Goal: Information Seeking & Learning: Learn about a topic

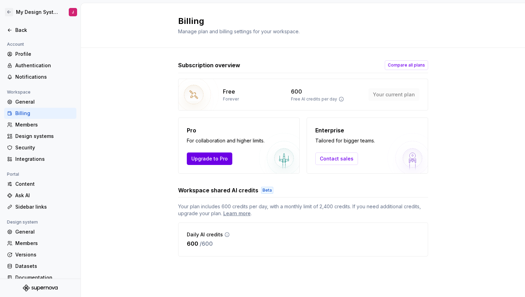
click at [222, 157] on span "Upgrade to Pro" at bounding box center [209, 158] width 36 height 7
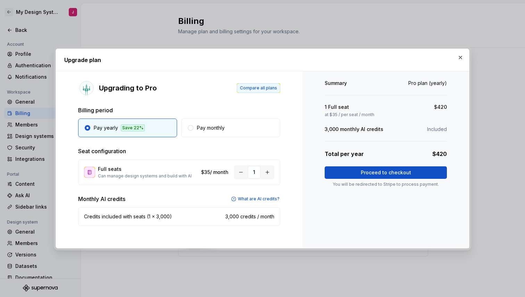
click at [273, 86] on span "Compare all plans" at bounding box center [258, 88] width 37 height 6
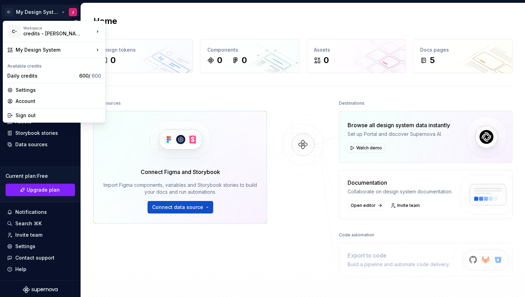
click at [59, 9] on html "C- My Design System J Home Documentation Analytics Code automation Design syste…" at bounding box center [262, 148] width 525 height 297
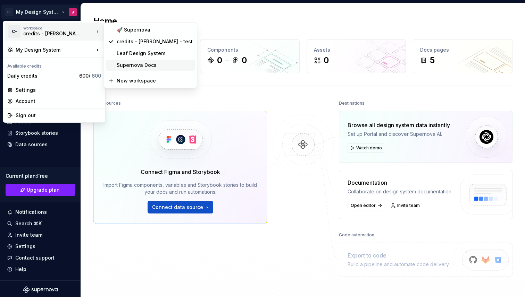
click at [135, 64] on div "Supernova Docs" at bounding box center [155, 65] width 76 height 7
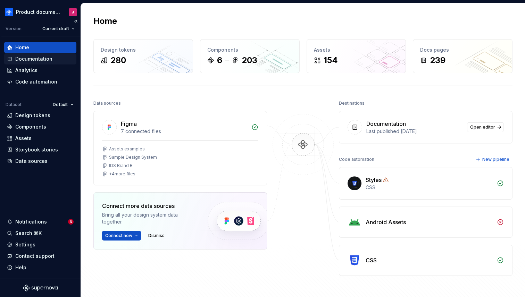
click at [27, 56] on div "Documentation" at bounding box center [33, 59] width 37 height 7
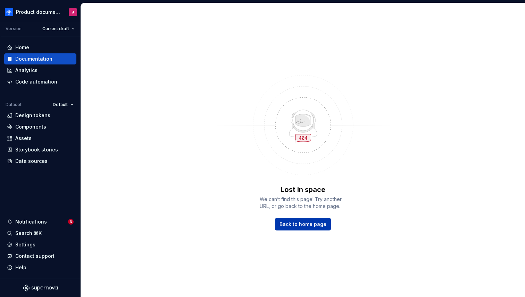
click at [311, 225] on span "Back to home page" at bounding box center [302, 224] width 47 height 7
click at [43, 60] on div "Documentation" at bounding box center [33, 59] width 37 height 7
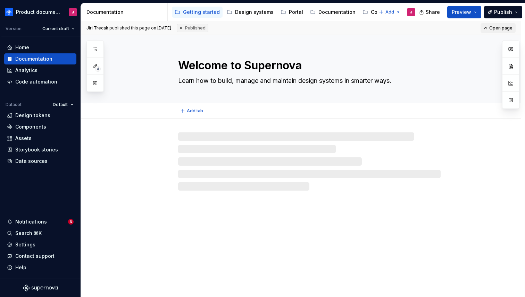
type textarea "*"
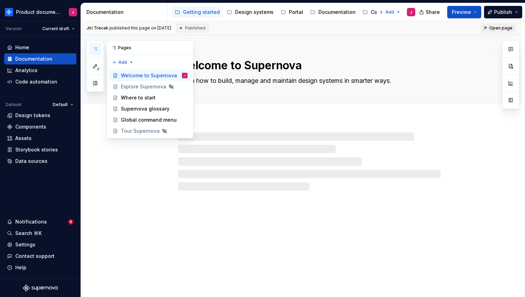
click at [95, 49] on icon "button" at bounding box center [95, 49] width 6 height 6
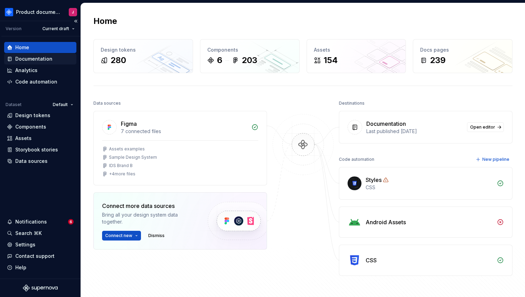
click at [49, 57] on div "Documentation" at bounding box center [33, 59] width 37 height 7
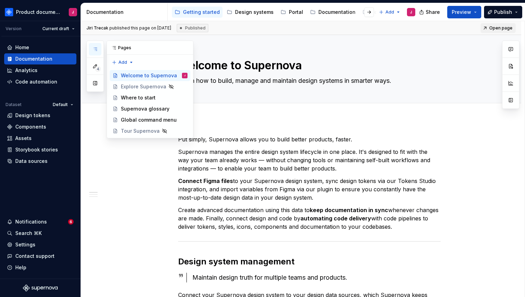
click at [95, 50] on icon "button" at bounding box center [95, 49] width 6 height 6
click at [341, 11] on div "Documentation" at bounding box center [336, 12] width 37 height 7
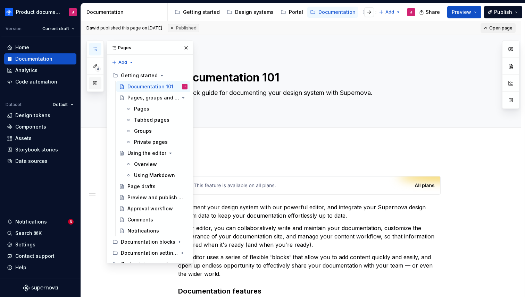
click at [97, 86] on button "button" at bounding box center [95, 83] width 12 height 12
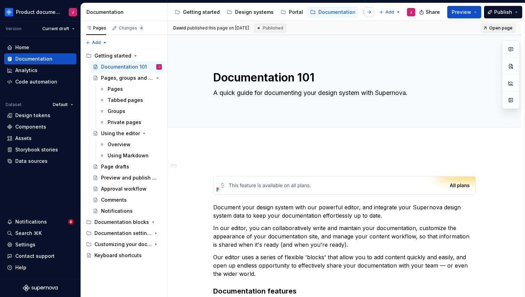
click at [370, 13] on button "button" at bounding box center [369, 12] width 10 height 10
click at [366, 12] on div "Releases" at bounding box center [374, 12] width 23 height 7
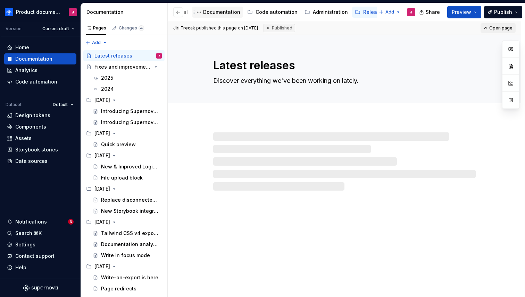
click at [210, 15] on div "Documentation" at bounding box center [221, 12] width 37 height 7
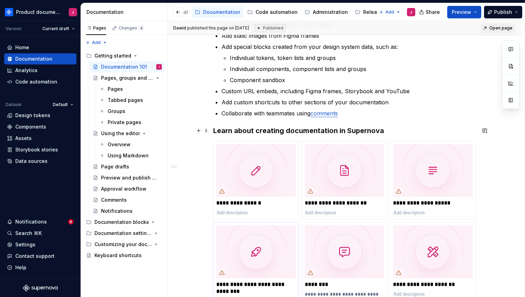
scroll to position [297, 0]
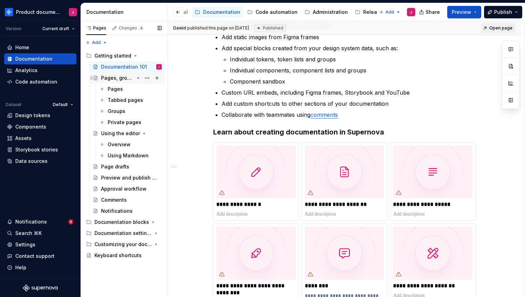
click at [121, 79] on div "Pages, groups and tabs" at bounding box center [117, 78] width 33 height 7
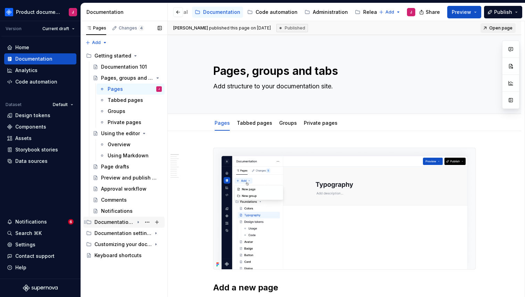
click at [136, 223] on icon "Page tree" at bounding box center [138, 223] width 6 height 6
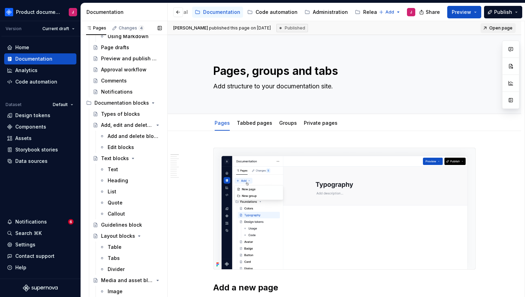
scroll to position [14, 0]
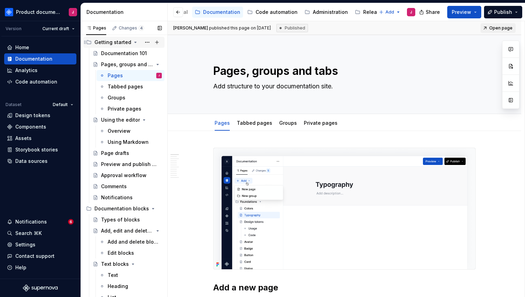
click at [117, 41] on div "Getting started" at bounding box center [112, 42] width 37 height 7
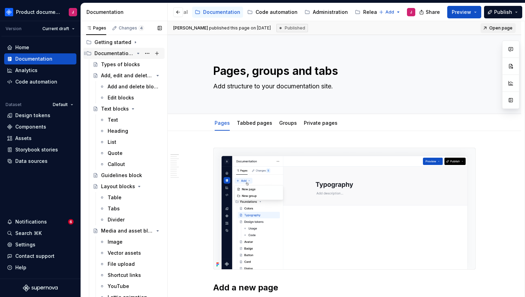
click at [136, 53] on icon "Page tree" at bounding box center [138, 54] width 6 height 6
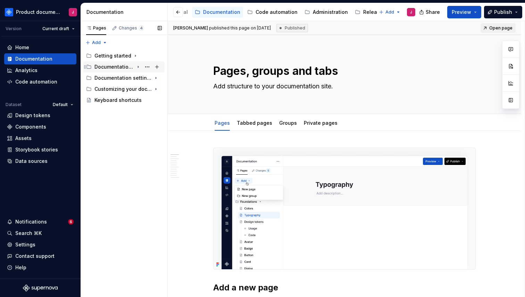
scroll to position [0, 0]
click at [135, 56] on icon "Page tree" at bounding box center [135, 56] width 1 height 2
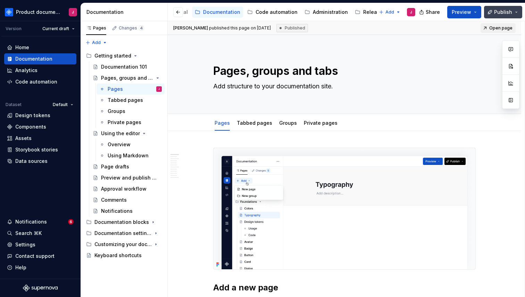
click at [517, 8] on button "Publish" at bounding box center [503, 12] width 38 height 12
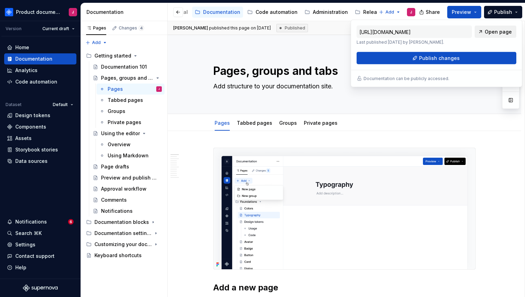
click at [492, 34] on span "Open page" at bounding box center [497, 31] width 27 height 7
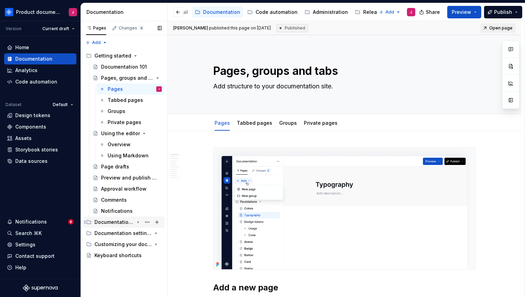
click at [138, 223] on icon "Page tree" at bounding box center [138, 223] width 6 height 6
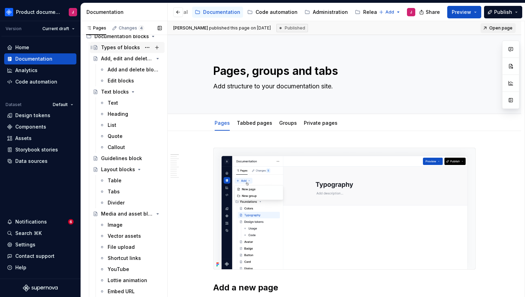
scroll to position [177, 0]
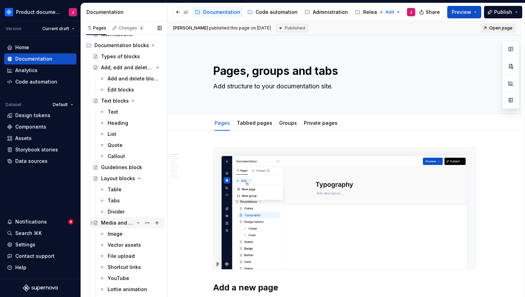
click at [138, 223] on icon "Page tree" at bounding box center [138, 223] width 2 height 1
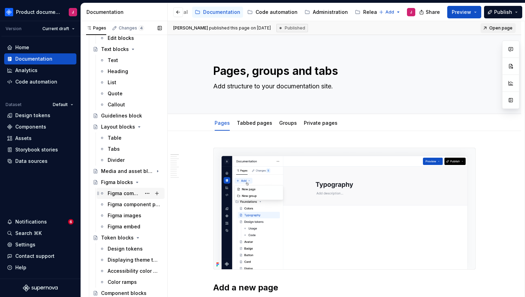
scroll to position [244, 0]
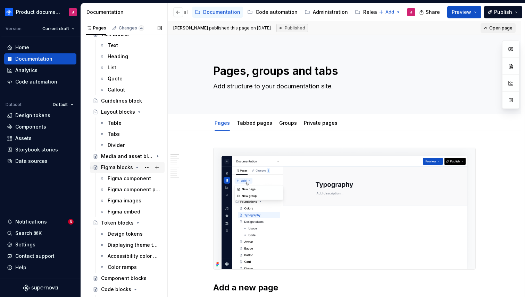
click at [136, 169] on icon "Page tree" at bounding box center [137, 168] width 6 height 6
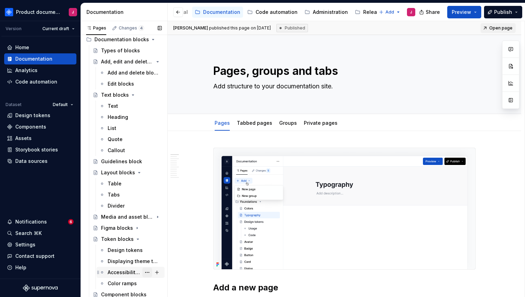
scroll to position [0, 0]
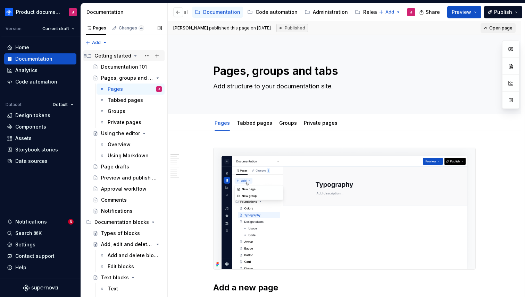
click at [133, 55] on icon "Page tree" at bounding box center [136, 56] width 6 height 6
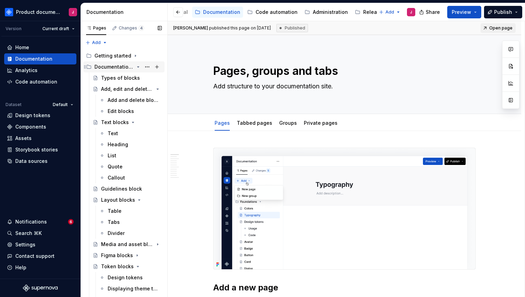
click at [138, 68] on icon "Page tree" at bounding box center [138, 67] width 6 height 6
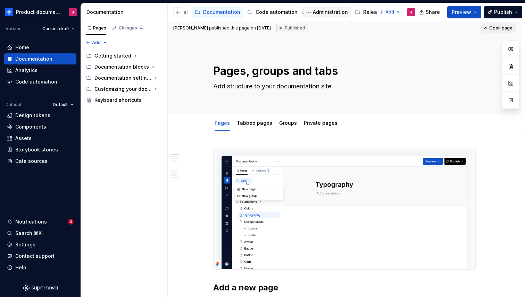
click at [330, 14] on div "Administration" at bounding box center [330, 12] width 35 height 7
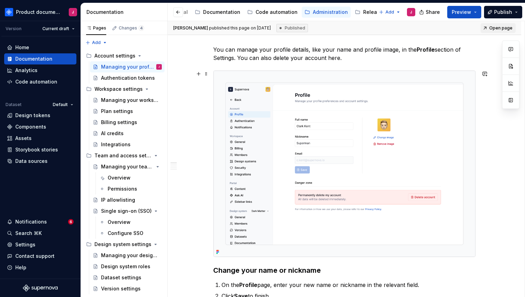
scroll to position [83, 0]
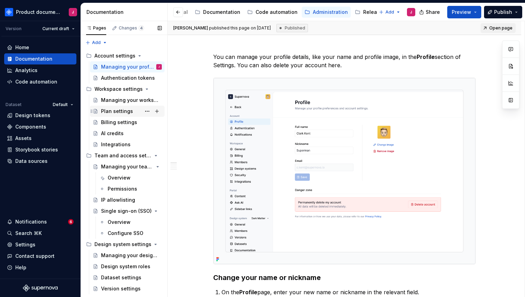
click at [127, 111] on div "Plan settings" at bounding box center [117, 111] width 32 height 7
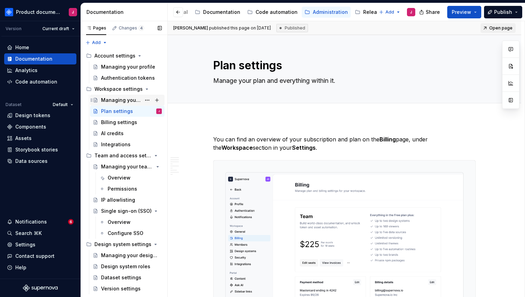
click at [114, 102] on div "Managing your workspace" at bounding box center [121, 100] width 40 height 7
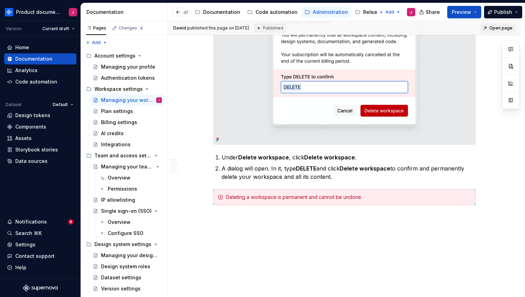
scroll to position [1007, 0]
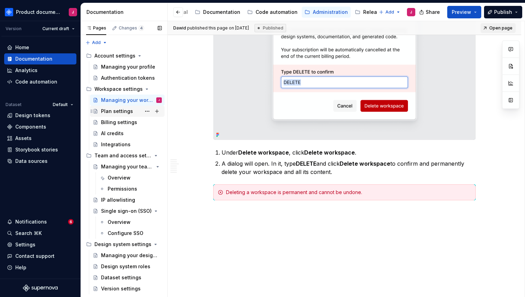
click at [125, 113] on div "Plan settings" at bounding box center [117, 111] width 32 height 7
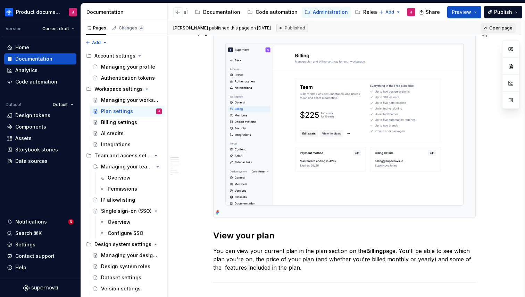
scroll to position [67, 0]
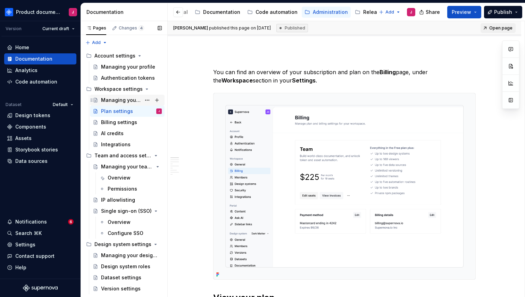
click at [124, 103] on div "Managing your workspace" at bounding box center [121, 100] width 40 height 7
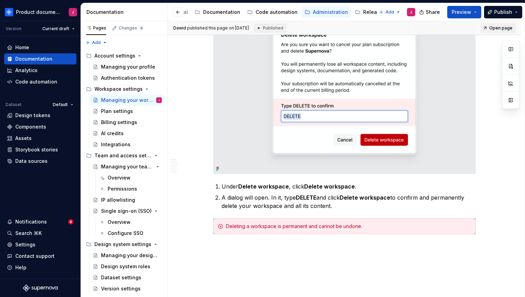
scroll to position [1007, 0]
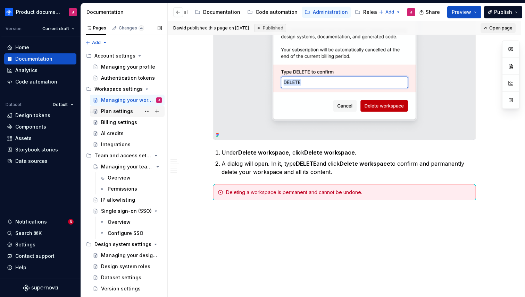
click at [112, 110] on div "Plan settings" at bounding box center [117, 111] width 32 height 7
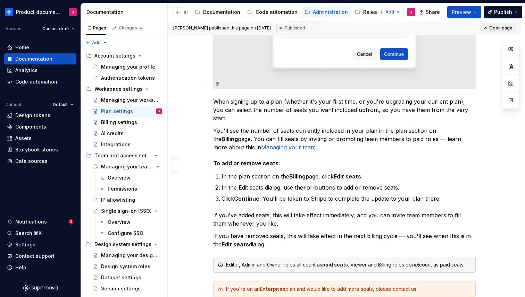
scroll to position [837, 0]
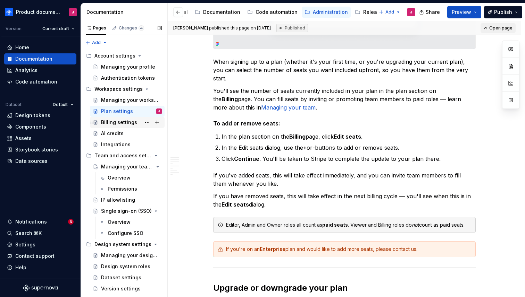
click at [121, 124] on div "Billing settings" at bounding box center [119, 122] width 36 height 7
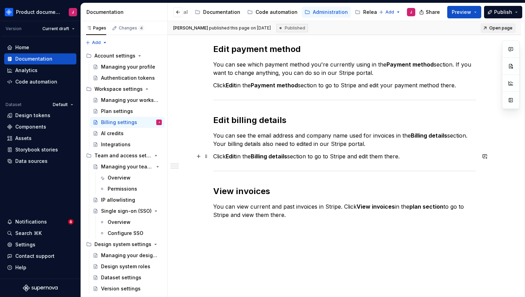
scroll to position [348, 0]
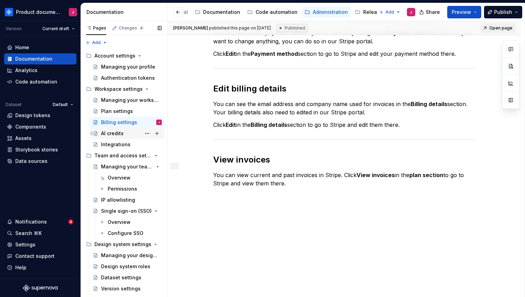
click at [119, 134] on div "AI credits" at bounding box center [112, 133] width 23 height 7
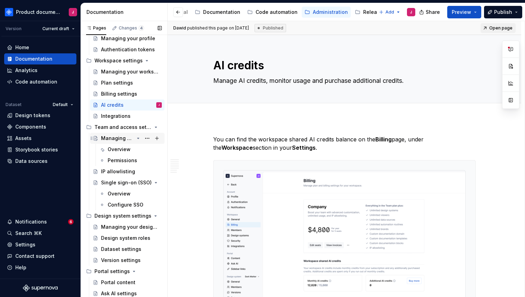
scroll to position [32, 0]
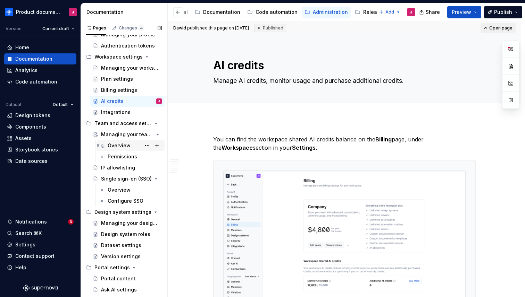
click at [126, 145] on div "Overview" at bounding box center [119, 145] width 23 height 7
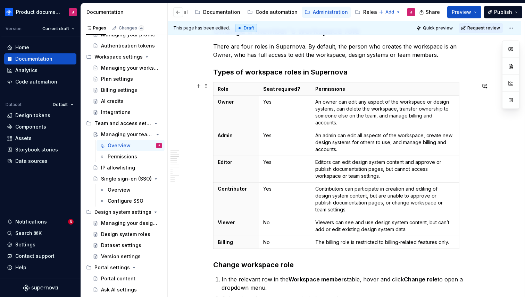
scroll to position [538, 0]
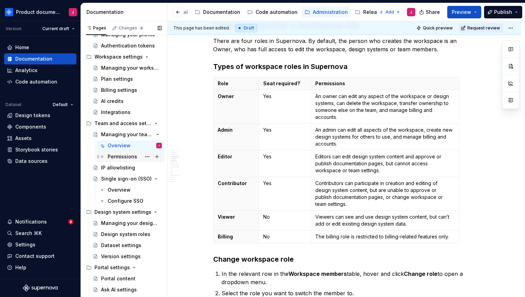
click at [123, 157] on div "Permissions" at bounding box center [122, 156] width 29 height 7
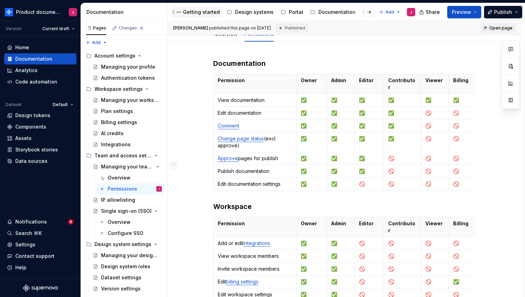
click at [196, 11] on div "Getting started" at bounding box center [201, 12] width 37 height 7
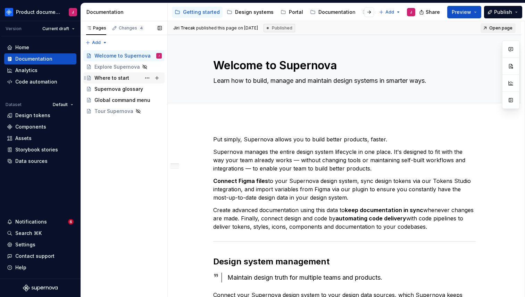
click at [121, 79] on div "Where to start" at bounding box center [111, 78] width 35 height 7
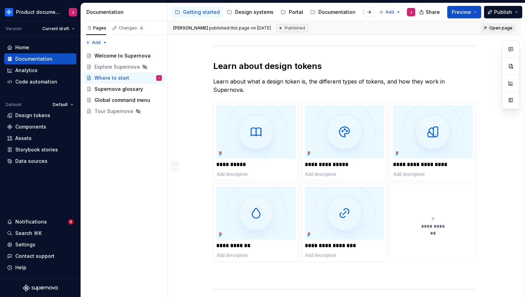
scroll to position [331, 0]
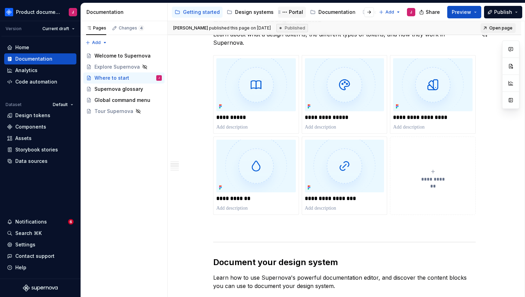
click at [291, 12] on div "Portal" at bounding box center [296, 12] width 14 height 7
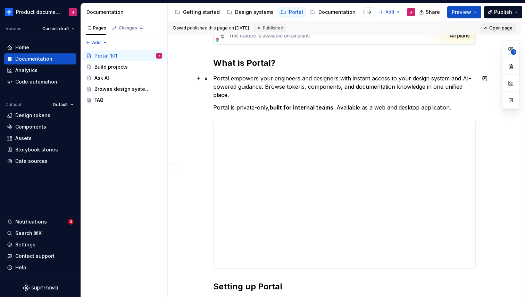
scroll to position [186, 0]
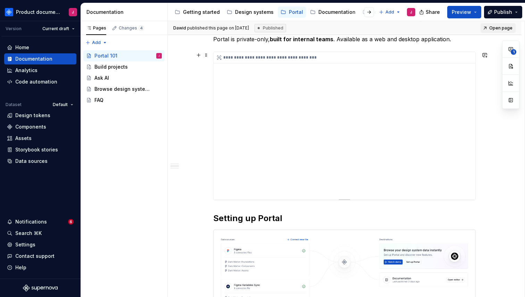
click at [310, 180] on div "**********" at bounding box center [344, 126] width 262 height 148
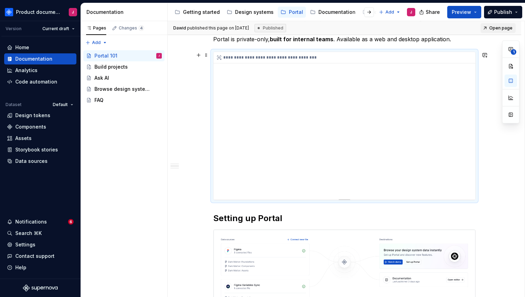
click at [279, 159] on div "**********" at bounding box center [344, 126] width 262 height 148
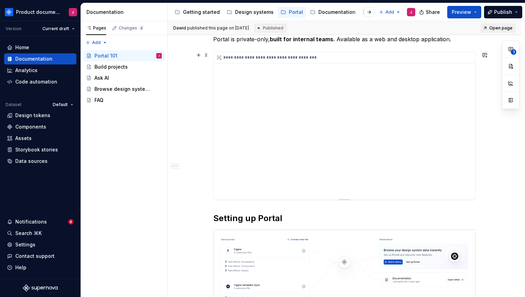
click at [259, 97] on div "**********" at bounding box center [344, 126] width 262 height 148
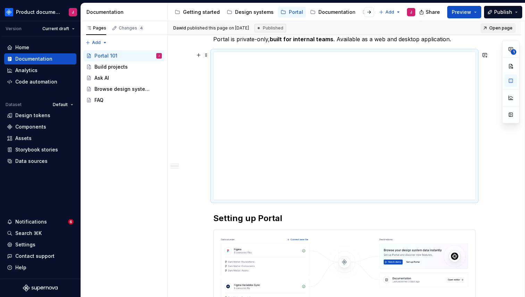
click at [261, 189] on div "**********" at bounding box center [344, 126] width 262 height 148
click at [282, 168] on div "**********" at bounding box center [344, 126] width 262 height 148
click at [277, 165] on div "**********" at bounding box center [344, 126] width 262 height 148
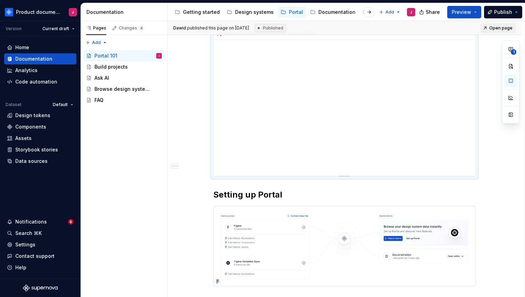
click at [329, 84] on div "**********" at bounding box center [344, 102] width 262 height 148
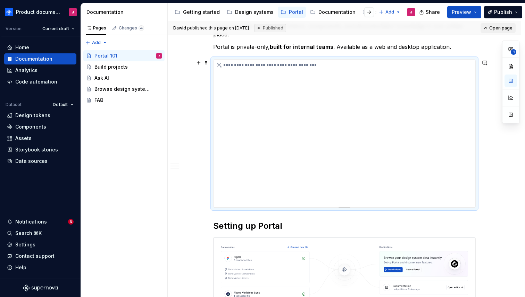
scroll to position [156, 0]
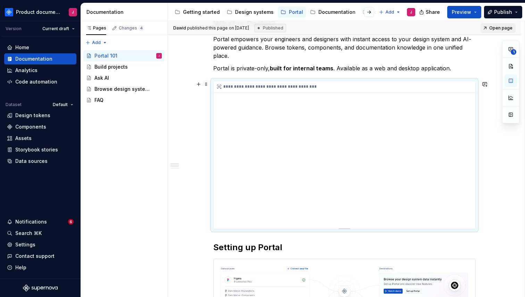
click at [258, 85] on div "**********" at bounding box center [344, 86] width 262 height 11
click at [250, 104] on div "**********" at bounding box center [344, 155] width 262 height 148
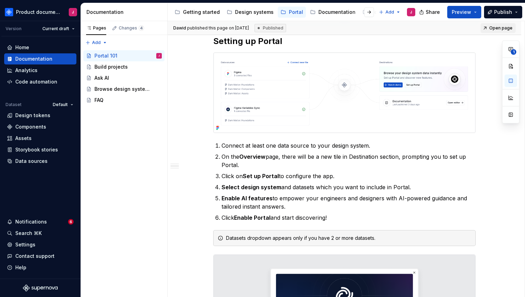
scroll to position [218, 0]
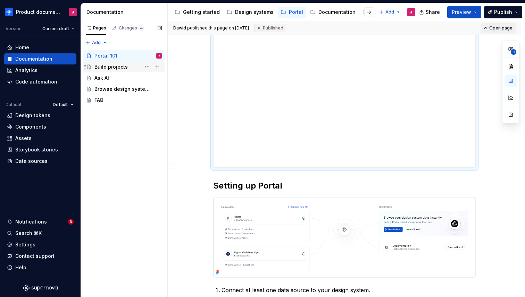
click at [113, 66] on div "Build projects" at bounding box center [110, 66] width 33 height 7
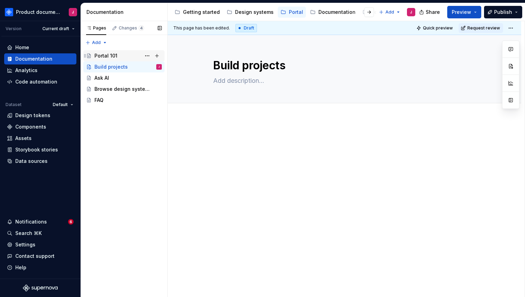
click at [129, 58] on div "Portal 101" at bounding box center [127, 56] width 67 height 10
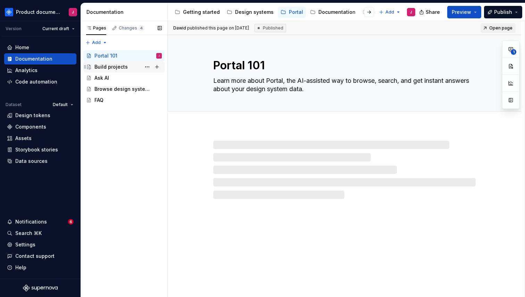
click at [127, 63] on div "Build projects" at bounding box center [127, 67] width 67 height 10
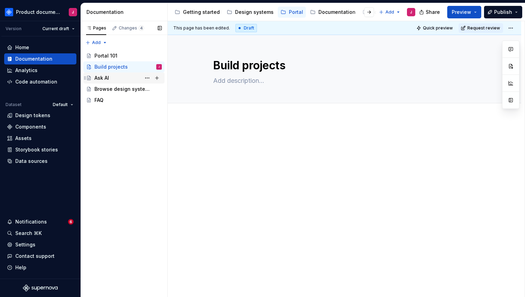
click at [115, 80] on div "Ask AI" at bounding box center [127, 78] width 67 height 10
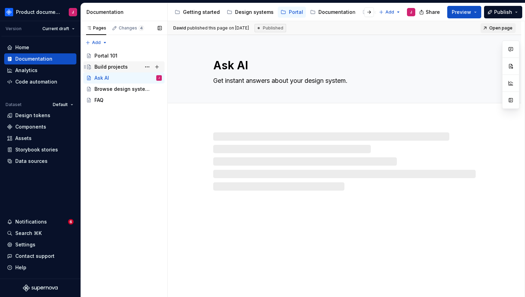
click at [119, 67] on div "Build projects" at bounding box center [110, 66] width 33 height 7
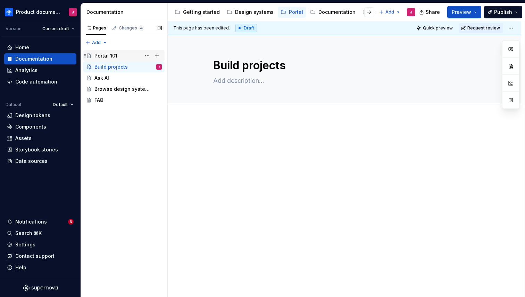
click at [117, 57] on div "Portal 101" at bounding box center [127, 56] width 67 height 10
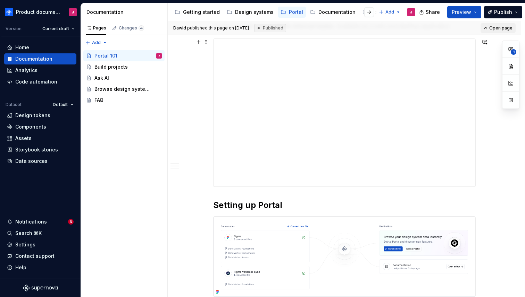
scroll to position [29, 0]
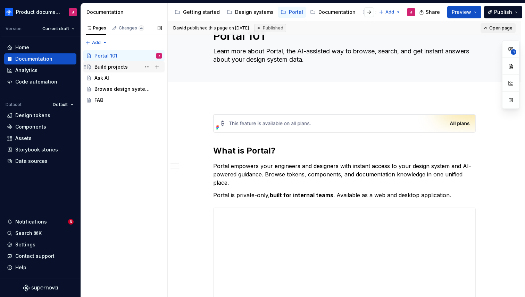
click at [111, 66] on div "Build projects" at bounding box center [110, 66] width 33 height 7
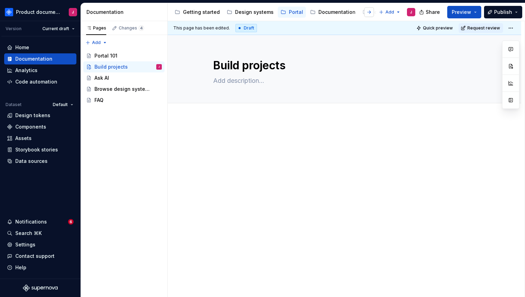
click at [369, 11] on button "button" at bounding box center [369, 12] width 10 height 10
click at [363, 13] on div "Releases" at bounding box center [374, 12] width 23 height 7
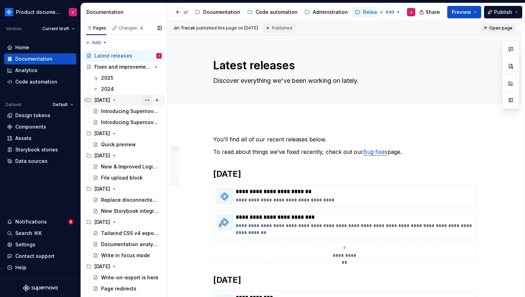
click at [147, 97] on button "Page tree" at bounding box center [147, 100] width 10 height 10
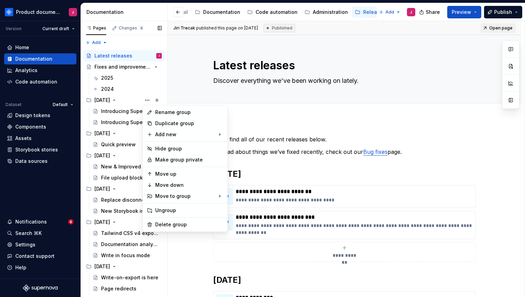
click at [115, 100] on div "Pages Changes 4 Add Accessibility guide for tree Page tree. Navigate the tree w…" at bounding box center [123, 160] width 87 height 279
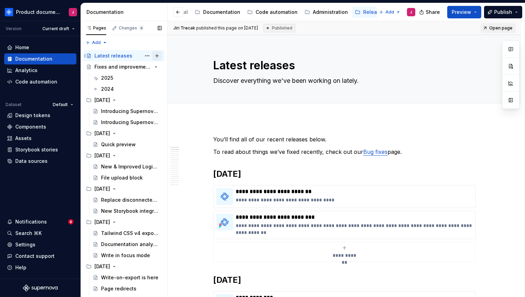
click at [158, 56] on button "Page tree" at bounding box center [157, 56] width 10 height 10
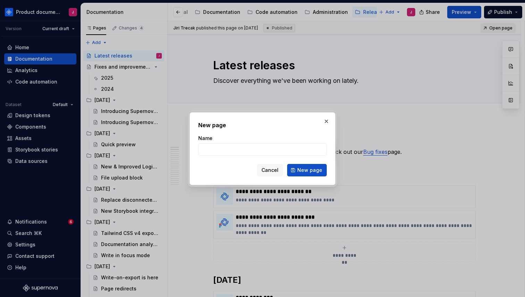
click at [289, 121] on h2 "New page" at bounding box center [262, 125] width 128 height 8
click at [325, 120] on button "button" at bounding box center [326, 122] width 10 height 10
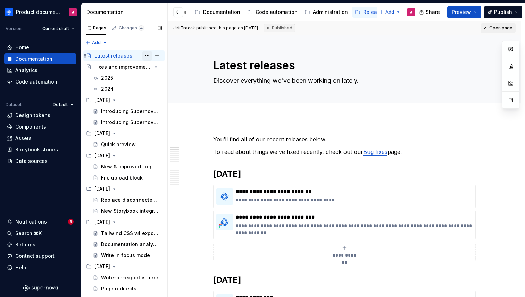
click at [146, 57] on button "Page tree" at bounding box center [147, 56] width 10 height 10
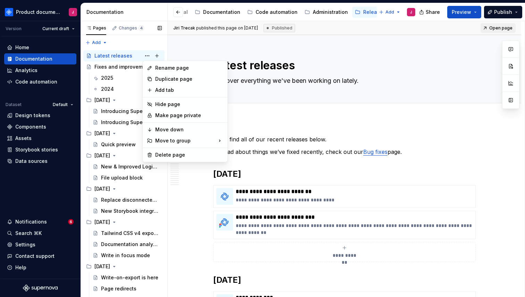
click at [146, 56] on div "Pages Changes 4 Add Accessibility guide for tree Page tree. Navigate the tree w…" at bounding box center [123, 160] width 87 height 279
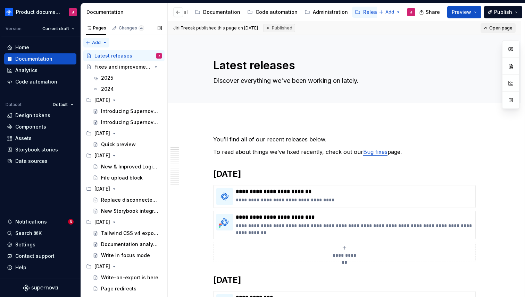
click at [95, 41] on div "Pages Changes 4 Add Accessibility guide for tree Page tree. Navigate the tree w…" at bounding box center [123, 160] width 87 height 279
click at [110, 68] on div "New group" at bounding box center [118, 67] width 45 height 7
click at [129, 112] on div "Introducing Supernova Relay" at bounding box center [121, 111] width 40 height 7
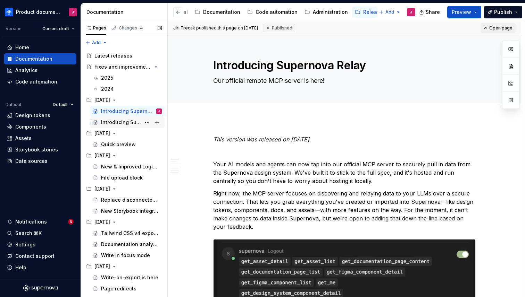
click at [126, 121] on div "Introducing Supernova Portal" at bounding box center [121, 122] width 40 height 7
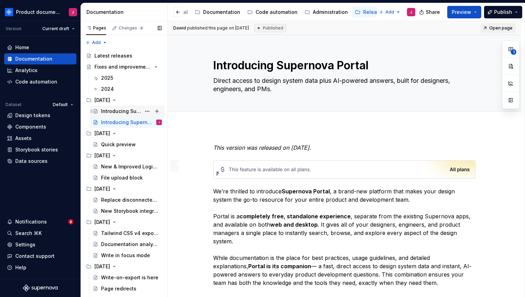
click at [125, 111] on div "Introducing Supernova Relay" at bounding box center [121, 111] width 40 height 7
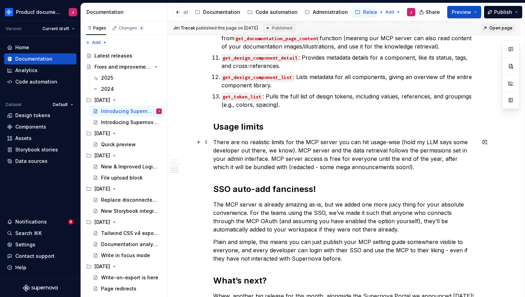
scroll to position [1335, 0]
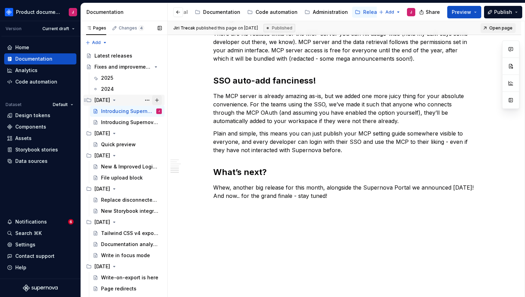
click at [157, 100] on button "Page tree" at bounding box center [157, 100] width 10 height 10
type textarea "*"
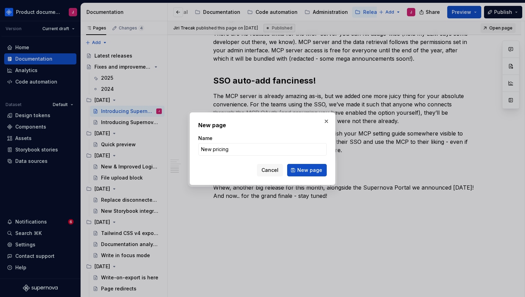
type input "New pricing"
type textarea "*"
type input "New pricing plans"
click at [271, 151] on input "New Supernova plans and limit updates" at bounding box center [262, 149] width 128 height 12
type input "New Supernova plans and limits update"
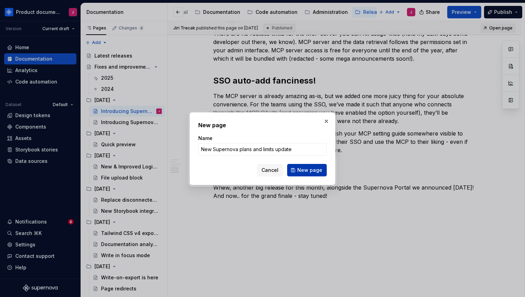
click at [301, 169] on span "New page" at bounding box center [309, 170] width 25 height 7
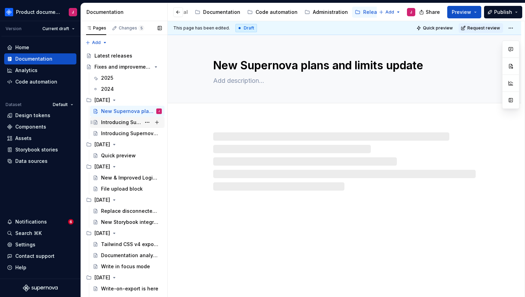
click at [113, 121] on div "Introducing Supernova Relay" at bounding box center [121, 122] width 40 height 7
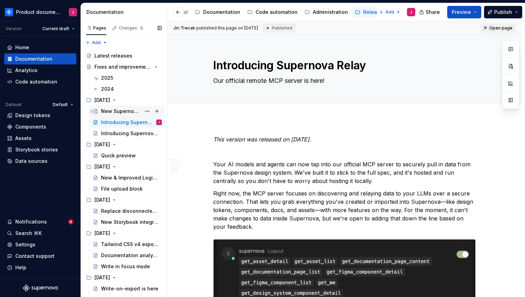
click at [120, 111] on div "New Supernova plans and limits update" at bounding box center [121, 111] width 40 height 7
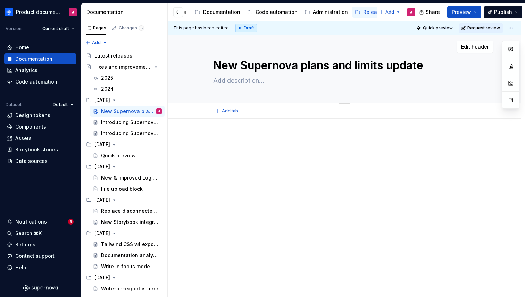
click at [317, 79] on textarea at bounding box center [343, 80] width 262 height 11
type textarea "*"
type textarea "S"
type textarea "*"
type textarea "Su"
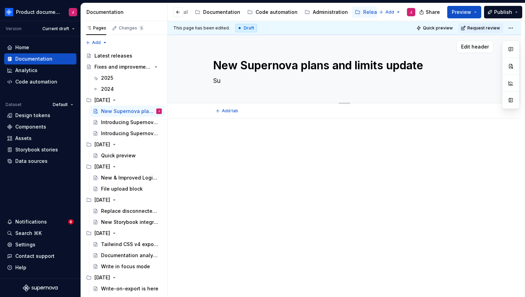
type textarea "*"
type textarea "Sup"
type textarea "*"
type textarea "Supe"
type textarea "*"
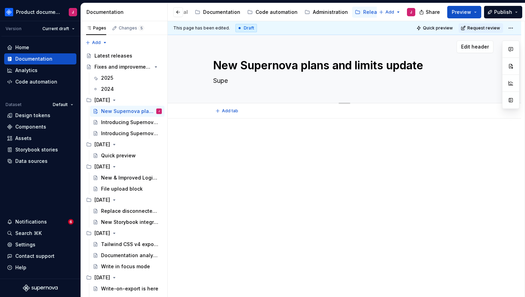
type textarea "Super"
type textarea "*"
type textarea "W"
type textarea "*"
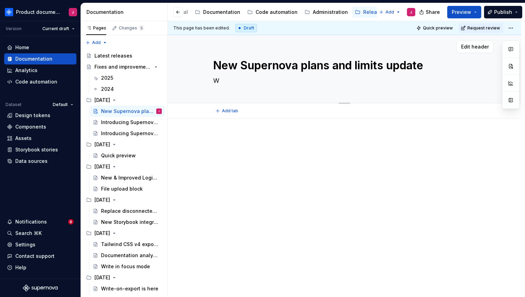
type textarea "We"
type textarea "*"
type textarea "We"
type textarea "*"
type textarea "We a"
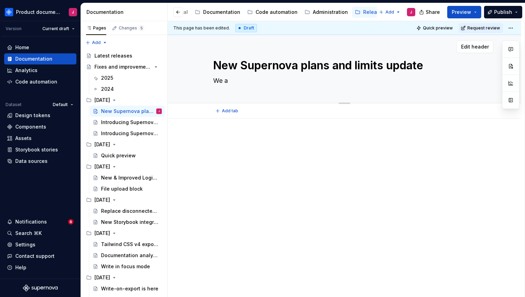
type textarea "*"
type textarea "We ar"
type textarea "*"
type textarea "We are"
type textarea "*"
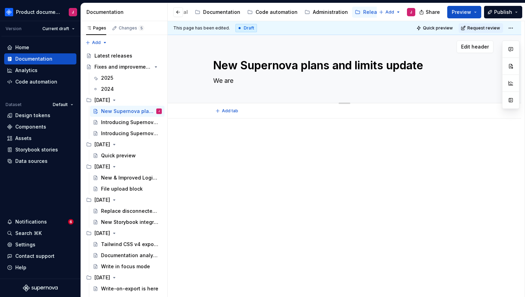
type textarea "We are"
type textarea "*"
type textarea "We are i"
type textarea "*"
type textarea "We are in"
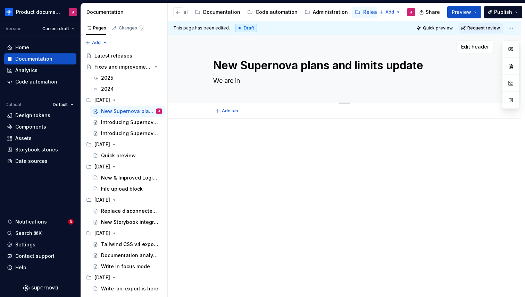
type textarea "*"
type textarea "We are int"
type textarea "*"
type textarea "We are intro"
type textarea "*"
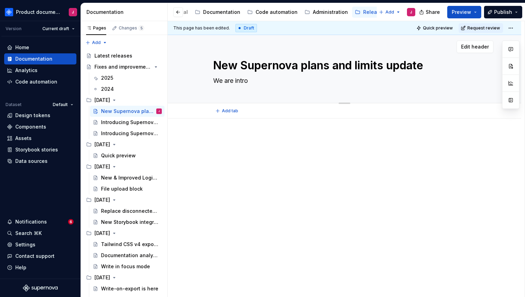
type textarea "We are introd"
type textarea "*"
type textarea "We are introdu"
type textarea "*"
type textarea "We are introduc"
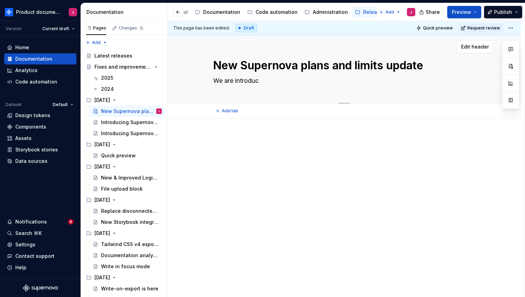
type textarea "*"
type textarea "We are introduci"
type textarea "*"
type textarea "We are introducin"
type textarea "*"
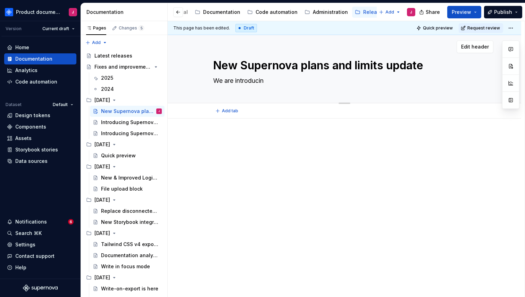
type textarea "We are introducing"
type textarea "*"
type textarea "We are introducing"
type textarea "*"
type textarea "We are introducing n"
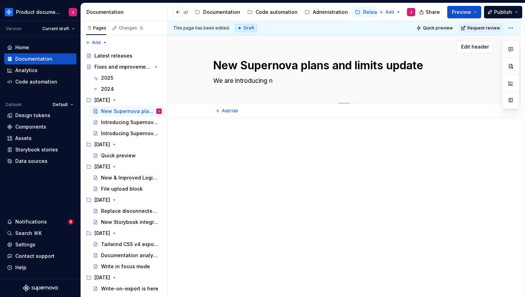
type textarea "*"
type textarea "We are introducing ne"
type textarea "*"
type textarea "We are introducing new"
type textarea "*"
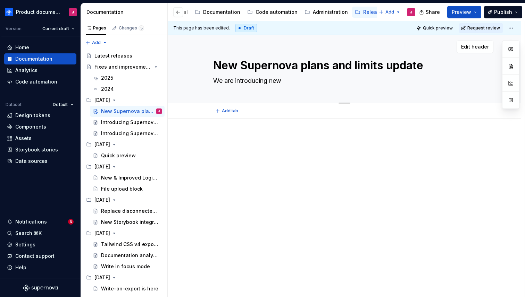
type textarea "We are introducing new"
type textarea "*"
type textarea "We are introducing new p"
type textarea "*"
type textarea "We are introducing new pl"
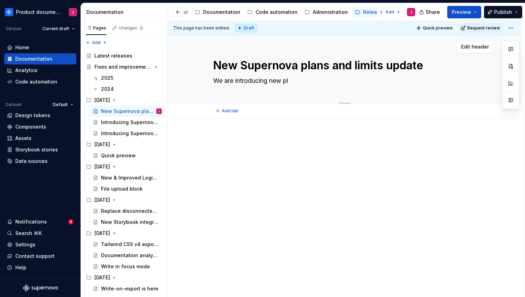
type textarea "*"
type textarea "We are introducing new pla"
type textarea "*"
type textarea "We are introducing new plan"
type textarea "*"
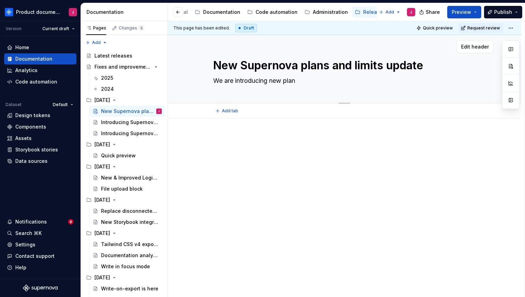
type textarea "We are introducing new plans"
type textarea "*"
type textarea "We are introducing new plans"
type textarea "*"
type textarea "We are introducing new plans f"
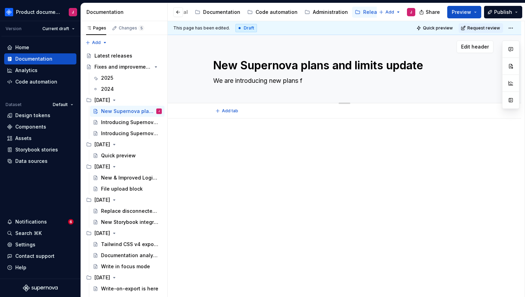
type textarea "*"
type textarea "We are introducing new plans fo"
type textarea "*"
type textarea "We are introducing new plans for"
type textarea "*"
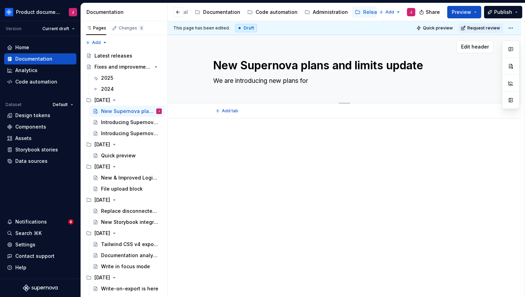
type textarea "We are introducing new plans for S"
type textarea "*"
type textarea "We are introducing new plans for Su"
type textarea "*"
type textarea "We are introducing new plans for Sup"
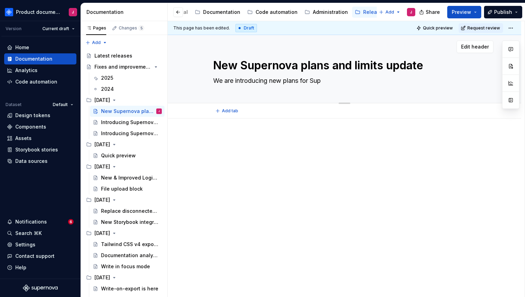
type textarea "*"
type textarea "We are introducing new plans for Supe"
type textarea "*"
type textarea "We are introducing new plans for Super"
type textarea "*"
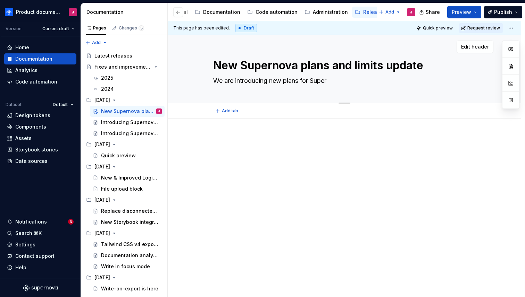
type textarea "We are introducing new plans for Supe"
type textarea "*"
type textarea "We are introducing new plans for Sup"
type textarea "*"
type textarea "We are introducing new plans for Su"
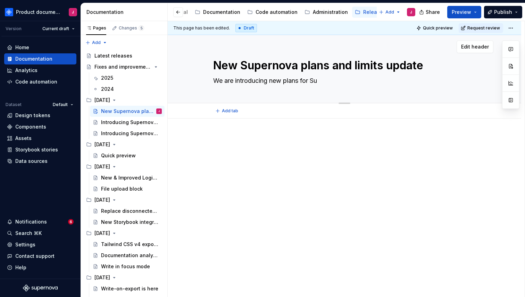
type textarea "*"
type textarea "We are introducing new plans for S"
type textarea "*"
type textarea "We are introducing new plans for"
type textarea "*"
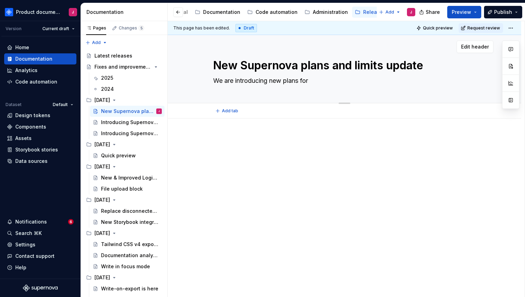
type textarea "We are introducing new plans for"
type textarea "*"
type textarea "We are introducing new plans fo"
type textarea "*"
type textarea "We are introducing new plans fo"
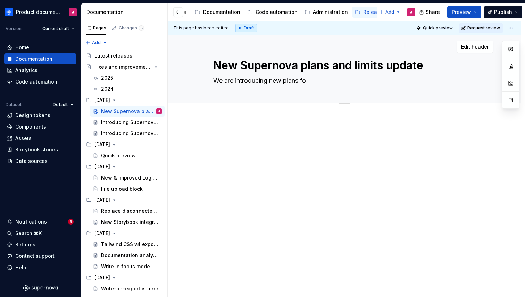
click at [259, 83] on textarea "We are introducing new plans fo" at bounding box center [343, 80] width 262 height 11
paste textarea "More collaboration, more flexibility, more power for every team size."
type textarea "*"
type textarea "More collaboration, more flexibility, more power for every team size."
type textarea "*"
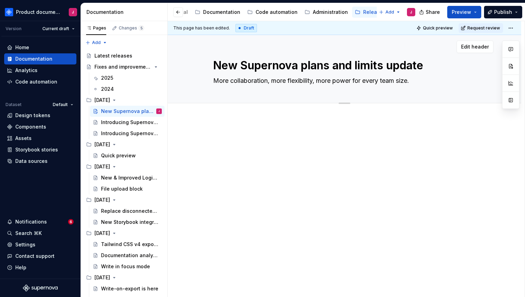
type textarea "More collaboration, more flexibility, more power for every team size."
drag, startPoint x: 219, startPoint y: 66, endPoint x: 444, endPoint y: 66, distance: 225.1
click at [444, 66] on textarea "New Supernova plans and limits update" at bounding box center [343, 65] width 262 height 17
paste textarea "plans: Free, Pro, and Enterpris"
type textarea "*"
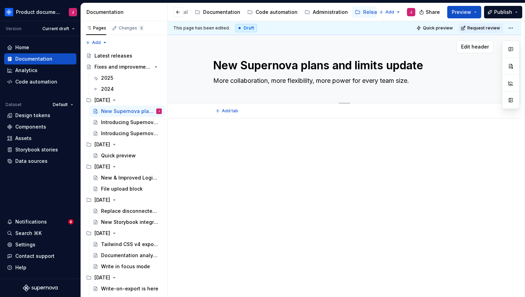
type textarea "New plans: Free, Pro, and Enterprise"
type textarea "*"
type textarea "New plans: Free, Pro, and Enterprise"
click at [251, 111] on div at bounding box center [344, 111] width 262 height 0
type textarea "*"
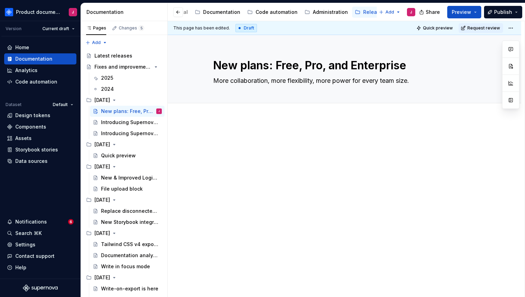
click at [246, 129] on div at bounding box center [344, 189] width 353 height 140
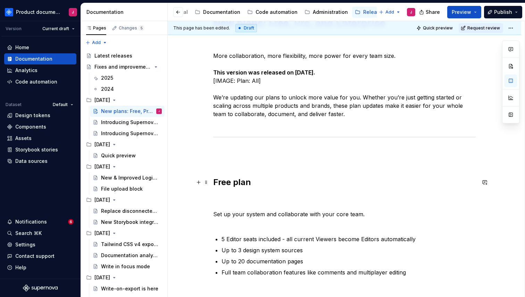
scroll to position [120, 0]
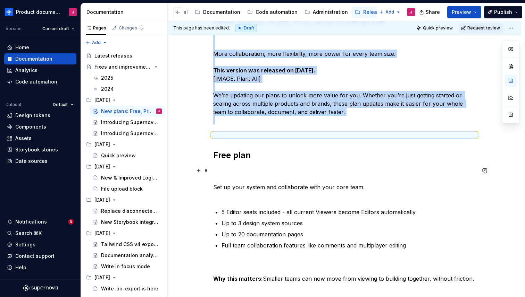
click at [264, 167] on p "Set up your system and collaborate with your core team." at bounding box center [344, 183] width 262 height 33
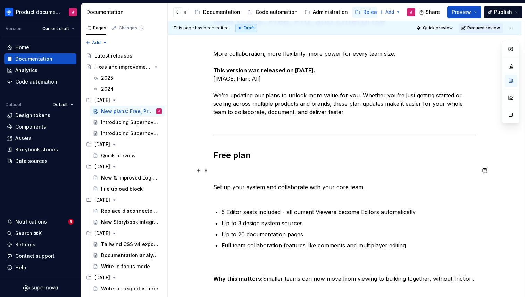
click at [230, 167] on p "Set up your system and collaborate with your core team." at bounding box center [344, 183] width 262 height 33
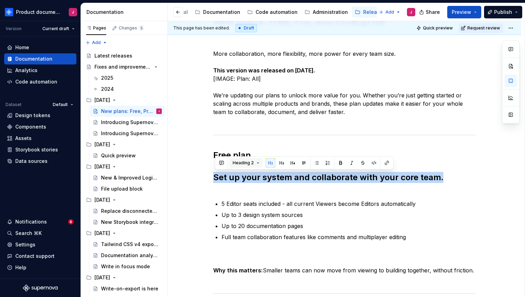
click at [252, 163] on span "Heading 2" at bounding box center [242, 163] width 21 height 6
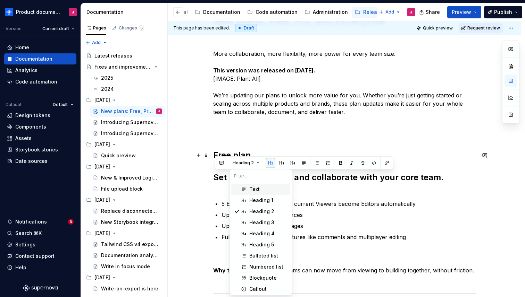
click at [247, 187] on span "Text" at bounding box center [260, 189] width 59 height 11
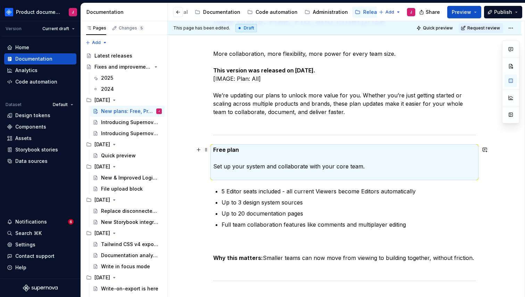
click at [228, 157] on p "Free plan Set up your system and collaborate with your core team." at bounding box center [344, 162] width 262 height 33
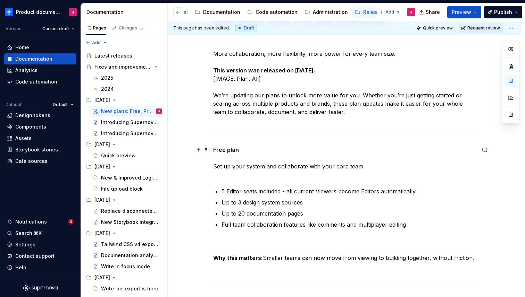
click at [225, 159] on p "Free plan Set up your system and collaborate with your core team." at bounding box center [344, 162] width 262 height 33
click at [216, 167] on p "Free plan Set up your system and collaborate with your core team." at bounding box center [344, 162] width 262 height 33
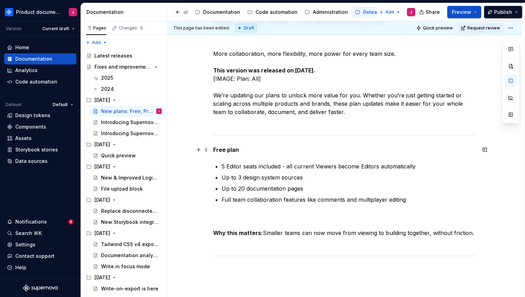
click at [249, 149] on p "Free plan" at bounding box center [344, 150] width 262 height 8
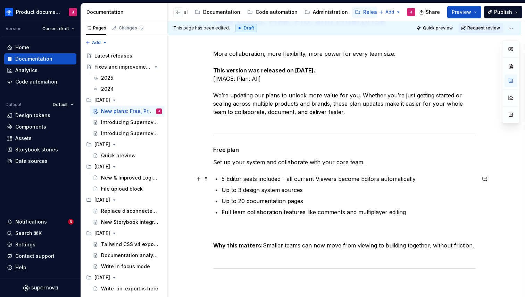
click at [234, 178] on p "5 Editor seats included - all current Viewers become Editors automatically" at bounding box center [348, 179] width 254 height 8
click at [293, 189] on p "Up to 3 design system sources" at bounding box center [348, 190] width 254 height 8
click at [346, 179] on p "5 Full seats included - all current Viewers become Editors automatically" at bounding box center [348, 179] width 254 height 8
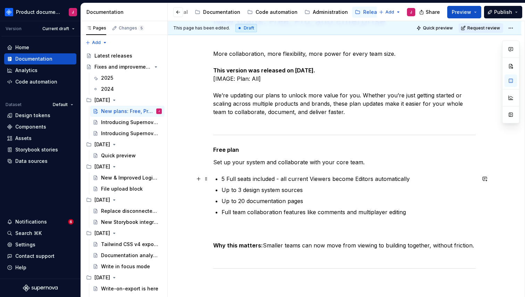
click at [346, 180] on p "5 Full seats included - all current Viewers become Editors automatically" at bounding box center [348, 179] width 254 height 8
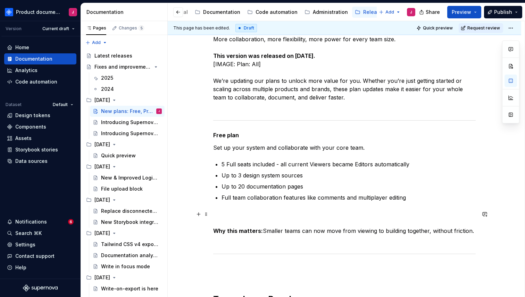
scroll to position [136, 0]
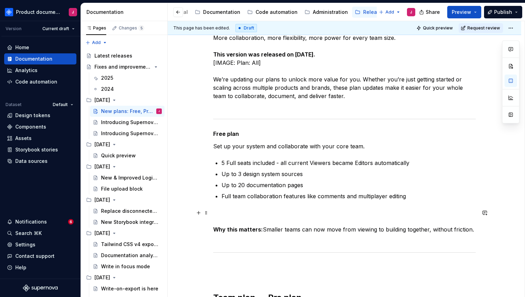
click at [305, 212] on p "Why this matters: Smaller teams can now move from viewing to building together,…" at bounding box center [344, 225] width 262 height 33
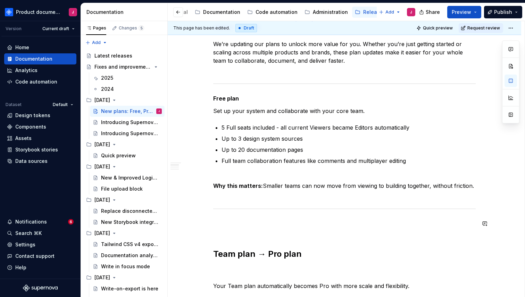
scroll to position [178, 0]
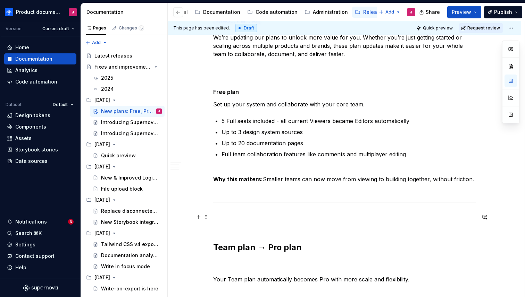
click at [230, 224] on p at bounding box center [344, 221] width 262 height 17
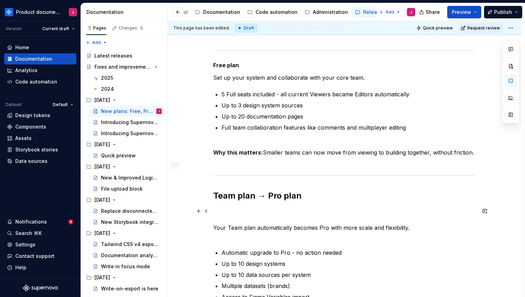
scroll to position [215, 0]
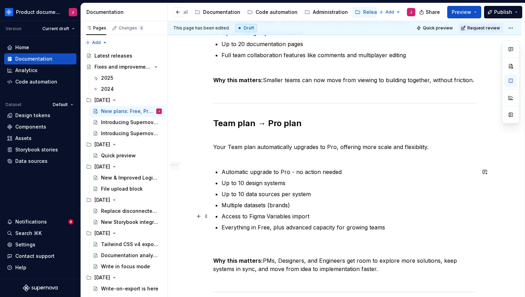
scroll to position [284, 0]
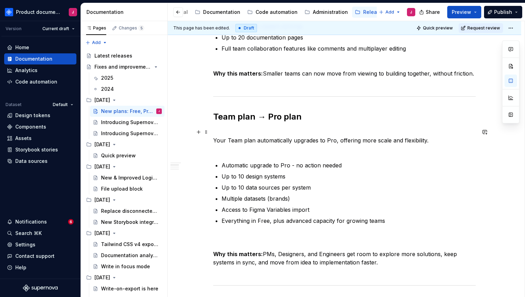
click at [423, 142] on p "Your Team plan automatically upgrades to Pro, offering more scale and flexibili…" at bounding box center [344, 140] width 262 height 25
click at [431, 140] on p "Your Team plan automatically upgrades to Pro, offering more scale and flexibili…" at bounding box center [344, 140] width 262 height 25
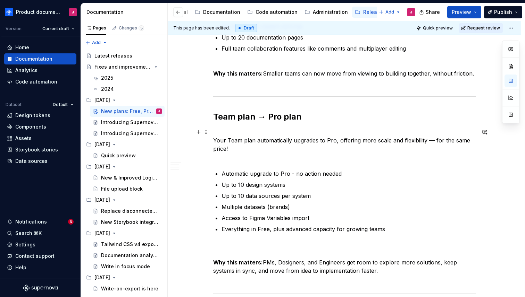
click at [462, 154] on p "Your Team plan automatically upgrades to Pro, offering more scale and flexibili…" at bounding box center [344, 144] width 262 height 33
click at [411, 203] on p "Multiple datasets (brands)" at bounding box center [348, 207] width 254 height 8
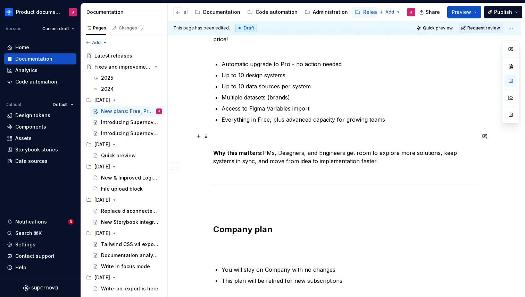
scroll to position [381, 0]
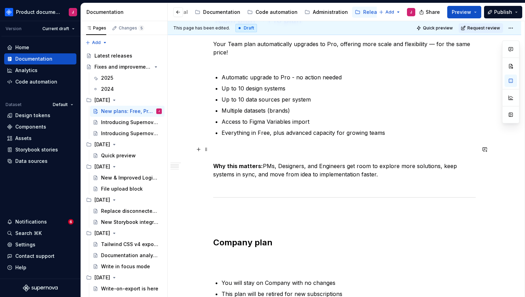
click at [341, 177] on p "Why this matters: PMs, Designers, and Engineers get room to explore more soluti…" at bounding box center [344, 166] width 262 height 42
drag, startPoint x: 384, startPoint y: 174, endPoint x: 265, endPoint y: 165, distance: 119.3
click at [265, 165] on p "Why this matters: PMs, Designers, and Engineers get room to explore more soluti…" at bounding box center [344, 166] width 262 height 42
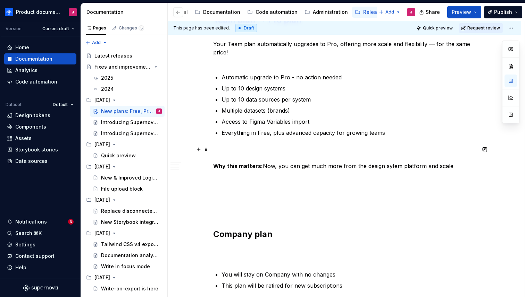
click at [390, 167] on p "Why this matters: Now, you can get much more from the design sytem platform and…" at bounding box center [344, 161] width 262 height 33
click at [458, 169] on p "Why this matters: Now, you can get much more from the design system platform an…" at bounding box center [344, 161] width 262 height 33
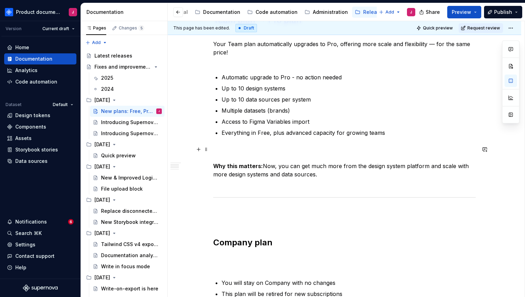
click at [325, 176] on p "Why this matters: Now, you can get much more from the design system platform an…" at bounding box center [344, 166] width 262 height 42
click at [351, 178] on p "Why this matters: Now, you can gain significantly more from the design system p…" at bounding box center [344, 166] width 262 height 42
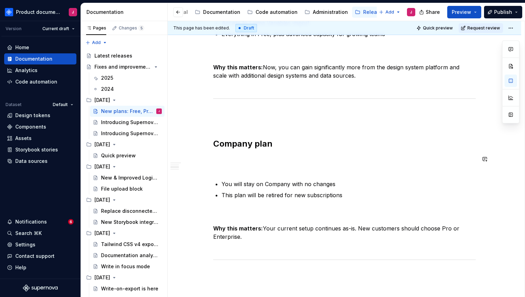
scroll to position [485, 0]
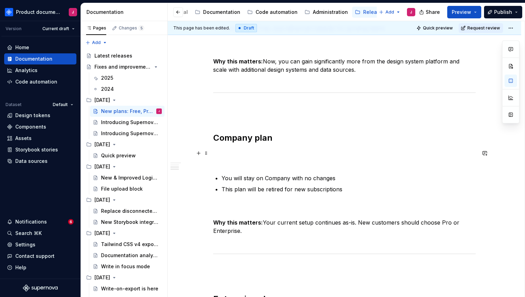
click at [302, 151] on p at bounding box center [344, 157] width 262 height 17
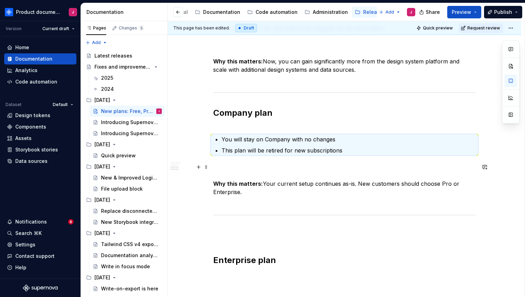
click at [306, 138] on p "You will stay on Company with no changes" at bounding box center [348, 139] width 254 height 8
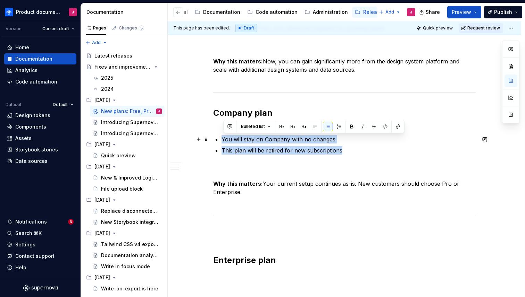
drag, startPoint x: 361, startPoint y: 152, endPoint x: 223, endPoint y: 141, distance: 137.8
click at [223, 141] on ul "You will stay on Company with no changes This plan will be retired for new subs…" at bounding box center [348, 144] width 254 height 19
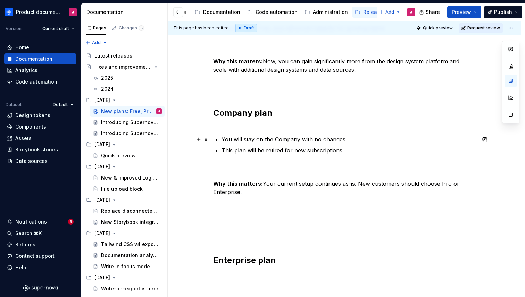
click at [265, 140] on p "You will stay on the Company with no changes" at bounding box center [348, 139] width 254 height 8
click at [223, 127] on h2 "Company plan" at bounding box center [344, 119] width 262 height 22
click at [316, 117] on h2 "Company plan" at bounding box center [344, 119] width 262 height 22
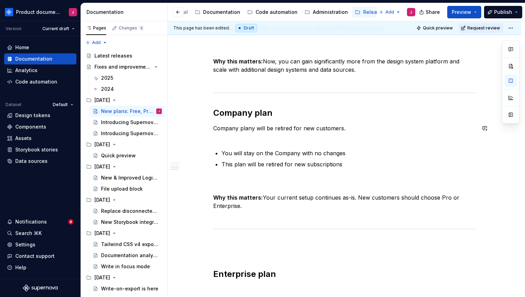
click at [250, 142] on div "New plans: Free, Pro, and Enterprise More collaboration, more flexibility, more…" at bounding box center [344, 1] width 262 height 702
click at [324, 154] on p "If you are on the Company plan, you will stay with the Company with no changes" at bounding box center [348, 153] width 254 height 8
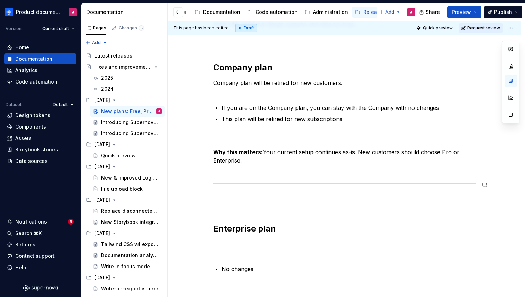
scroll to position [536, 0]
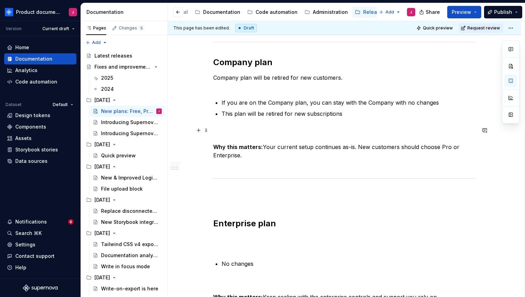
click at [434, 148] on p "Why this matters: Your current setup continues as-is. New customers should choo…" at bounding box center [344, 147] width 262 height 42
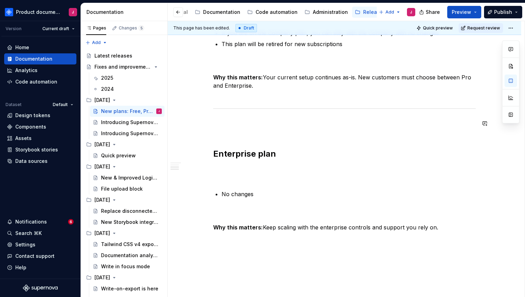
scroll to position [607, 0]
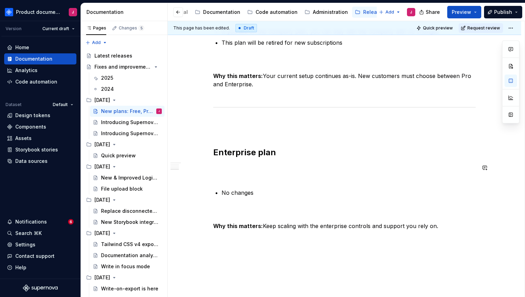
click at [282, 178] on p at bounding box center [344, 172] width 262 height 17
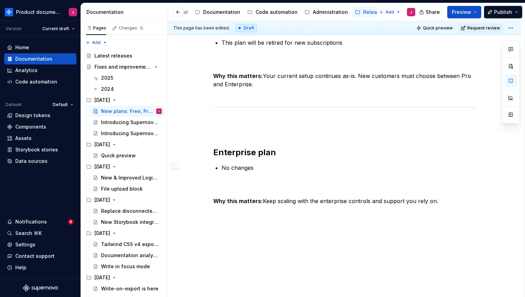
click at [277, 168] on p "No changes" at bounding box center [348, 168] width 254 height 8
click at [258, 183] on p "Why this matters: Keep scaling with the enterprise controls and support you rel…" at bounding box center [344, 192] width 262 height 25
click at [252, 131] on p at bounding box center [344, 126] width 262 height 17
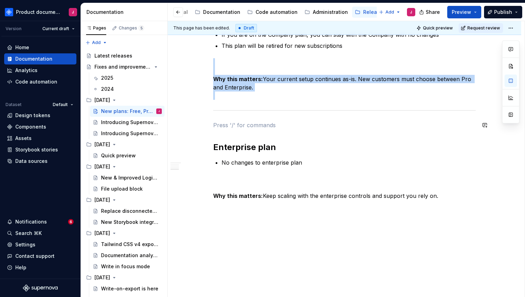
scroll to position [587, 0]
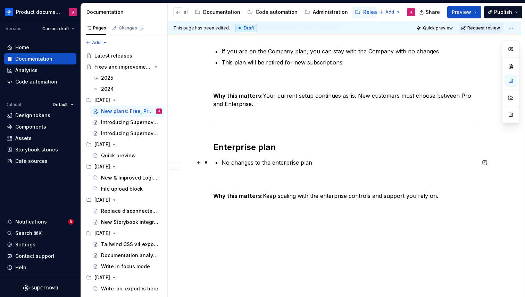
click at [275, 163] on p "No changes to the enterprise plan" at bounding box center [348, 163] width 254 height 8
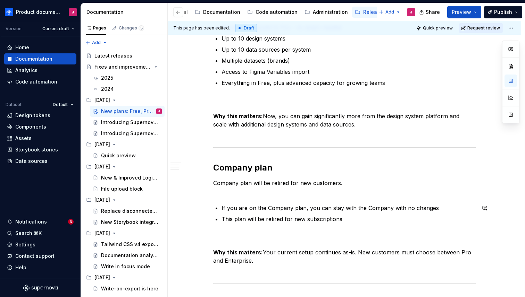
scroll to position [421, 0]
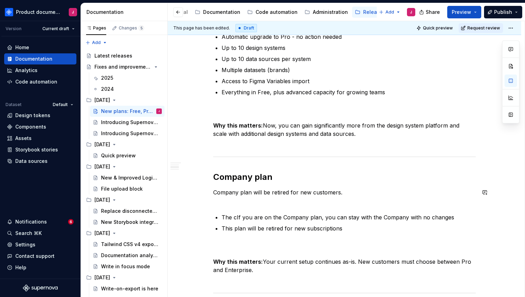
click at [234, 205] on div "New plans: Free, Pro, and Enterprise More collaboration, more flexibility, more…" at bounding box center [344, 40] width 262 height 652
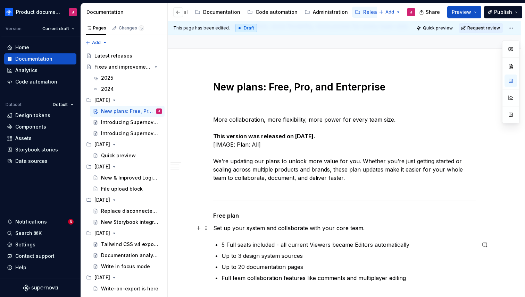
scroll to position [37, 0]
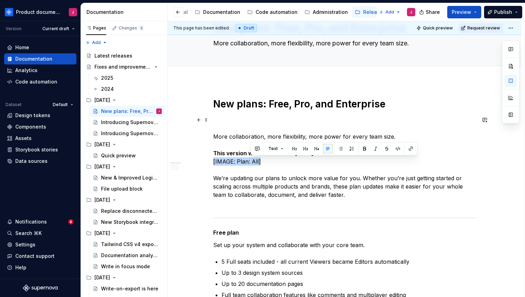
drag, startPoint x: 263, startPoint y: 161, endPoint x: 201, endPoint y: 161, distance: 62.1
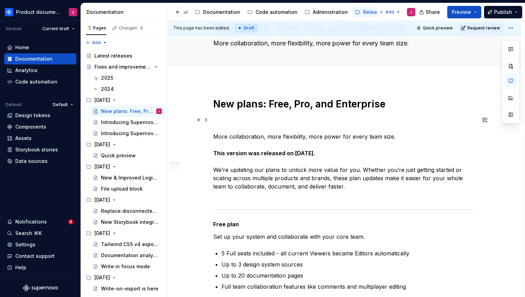
click at [357, 127] on p "More collaboration, more flexibility, more power for every team size. This vers…" at bounding box center [344, 157] width 262 height 83
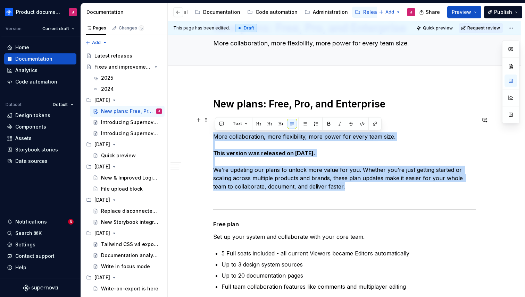
drag, startPoint x: 216, startPoint y: 136, endPoint x: 361, endPoint y: 187, distance: 153.5
click at [361, 187] on p "More collaboration, more flexibility, more power for every team size. This vers…" at bounding box center [344, 157] width 262 height 83
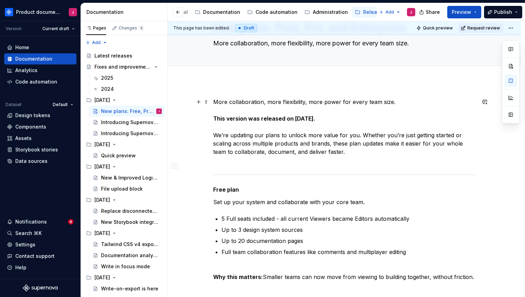
scroll to position [0, 0]
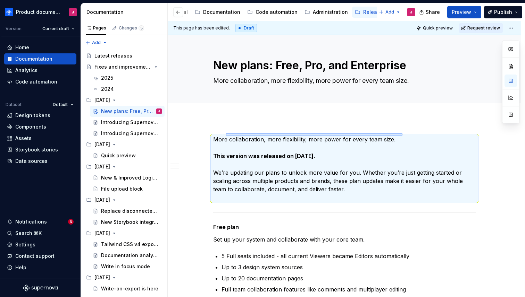
drag, startPoint x: 402, startPoint y: 134, endPoint x: 225, endPoint y: 136, distance: 176.9
click at [225, 136] on div "This page has been edited. Draft Quick preview Request review New plans: Free, …" at bounding box center [346, 159] width 357 height 276
click at [224, 139] on p "More collaboration, more flexibility, more power for every team size. This vers…" at bounding box center [344, 168] width 262 height 67
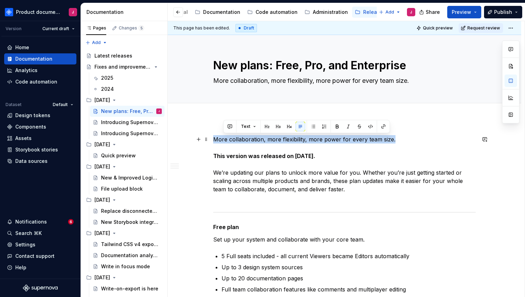
drag, startPoint x: 393, startPoint y: 141, endPoint x: 177, endPoint y: 137, distance: 216.2
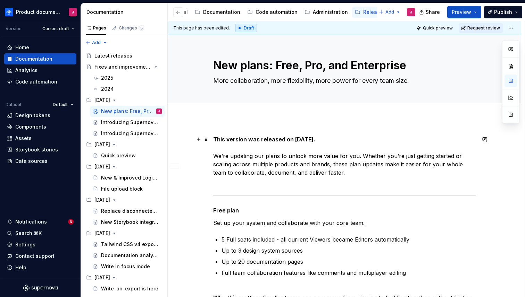
click at [301, 167] on p "This version was released on September 29, 2025. We’re updating our plans to un…" at bounding box center [344, 160] width 262 height 50
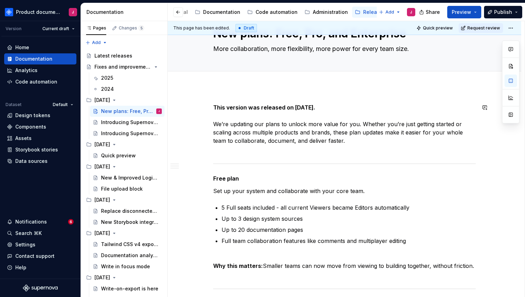
scroll to position [32, 0]
click at [120, 127] on div "Introducing Supernova Relay" at bounding box center [131, 123] width 61 height 10
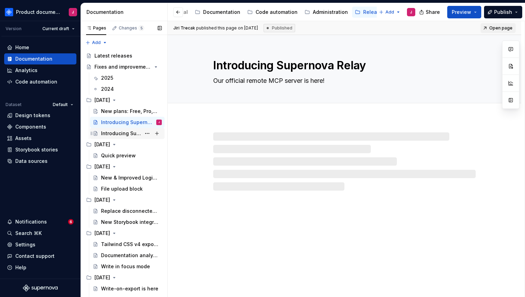
click at [118, 131] on div "Introducing Supernova Portal" at bounding box center [121, 133] width 40 height 7
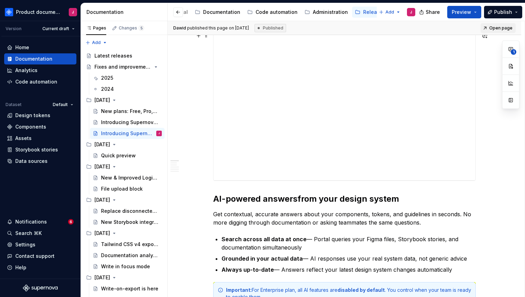
scroll to position [193, 0]
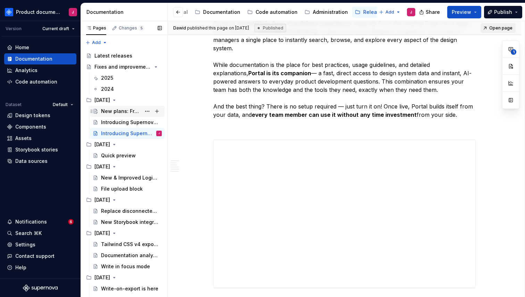
click at [124, 108] on div "New plans: Free, Pro, and Enterprise" at bounding box center [121, 111] width 40 height 7
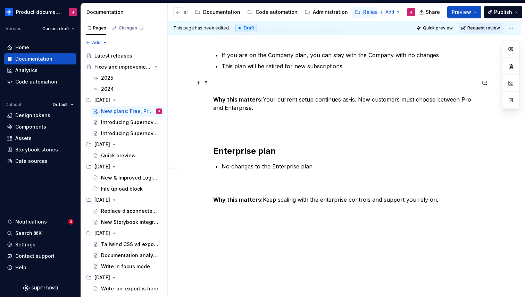
scroll to position [528, 0]
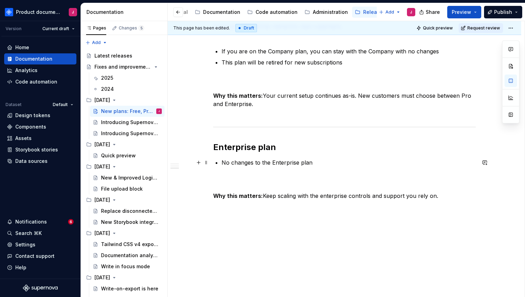
click at [344, 165] on p "No changes to the Enterprise plan" at bounding box center [348, 163] width 254 height 8
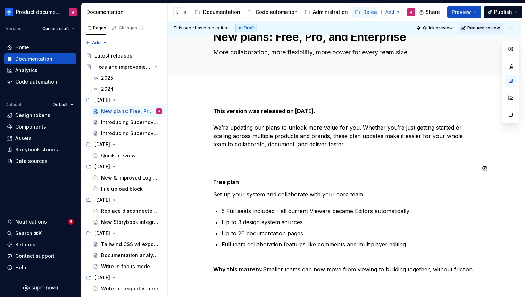
scroll to position [0, 0]
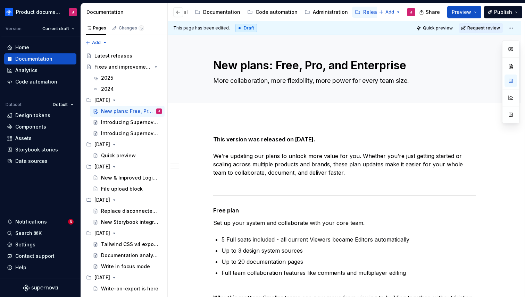
type textarea "*"
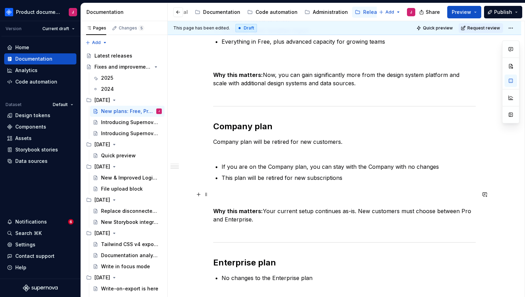
scroll to position [381, 0]
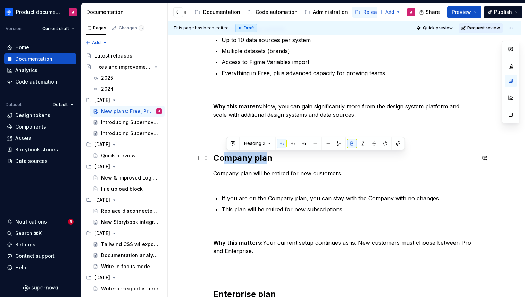
drag, startPoint x: 224, startPoint y: 157, endPoint x: 272, endPoint y: 157, distance: 47.5
click at [272, 157] on strong "Company plan" at bounding box center [242, 158] width 59 height 10
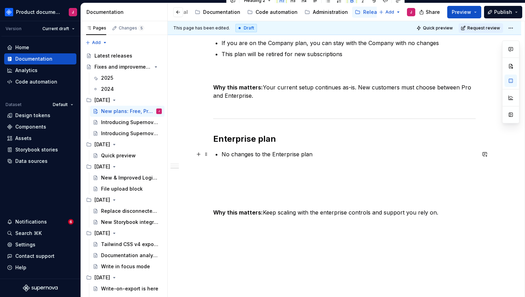
scroll to position [553, 0]
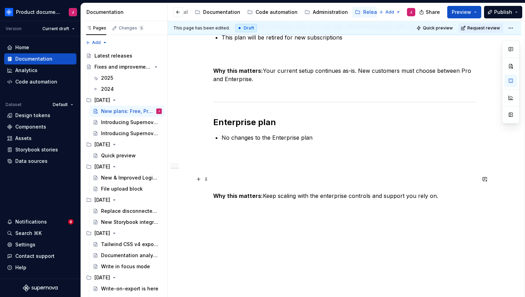
click at [251, 179] on p "Why this matters: Keep scaling with the enterprise controls and support you rel…" at bounding box center [344, 187] width 262 height 25
click at [240, 167] on p at bounding box center [344, 167] width 262 height 8
click at [240, 168] on p at bounding box center [344, 167] width 262 height 8
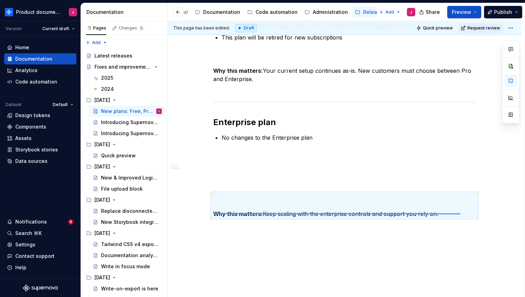
drag, startPoint x: 214, startPoint y: 213, endPoint x: 460, endPoint y: 215, distance: 246.3
click at [460, 215] on div "This page has been edited. Draft Quick preview Request review New plans: Free, …" at bounding box center [346, 159] width 357 height 276
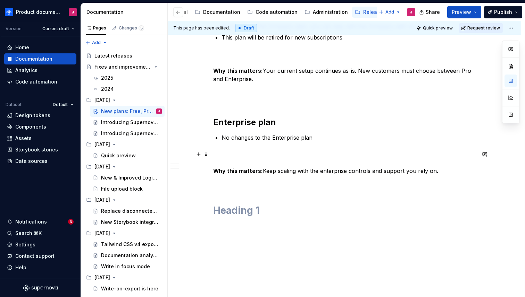
click at [244, 155] on p "Why this matters: Keep scaling with the enterprise controls and support you rel…" at bounding box center [344, 162] width 262 height 25
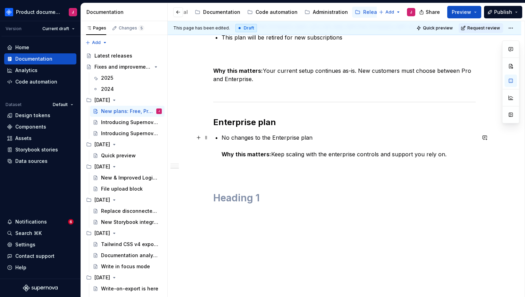
click at [230, 156] on strong "Why this matters:" at bounding box center [246, 154] width 50 height 7
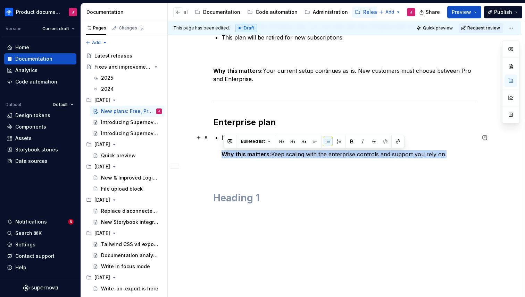
drag, startPoint x: 224, startPoint y: 156, endPoint x: 444, endPoint y: 157, distance: 219.9
click at [444, 157] on p "No changes to the Enterprise plan Why this matters: Keep scaling with the enter…" at bounding box center [348, 146] width 254 height 25
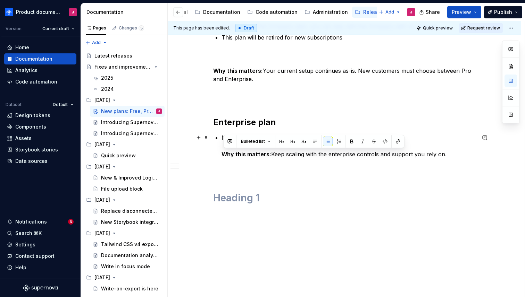
click at [448, 157] on p "No changes to the Enterprise plan Why this matters: Keep scaling with the enter…" at bounding box center [348, 146] width 254 height 25
drag, startPoint x: 445, startPoint y: 156, endPoint x: 225, endPoint y: 156, distance: 220.3
click at [225, 156] on p "No changes to the Enterprise plan Why this matters: Keep scaling with the enter…" at bounding box center [348, 146] width 254 height 25
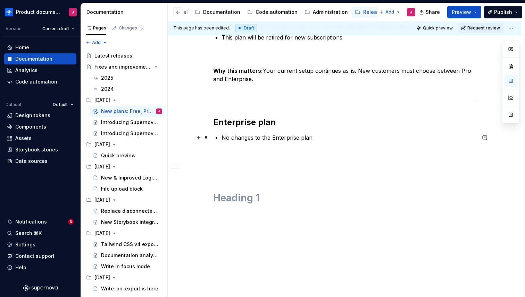
click at [224, 156] on p "No changes to the Enterprise plan" at bounding box center [348, 146] width 254 height 25
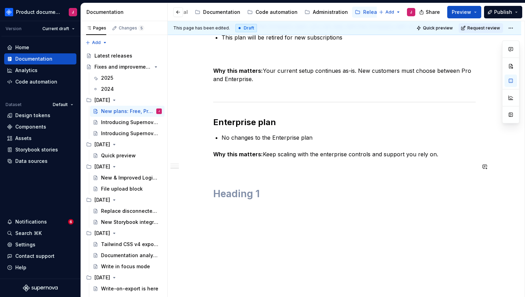
click at [226, 189] on h1 at bounding box center [344, 194] width 262 height 12
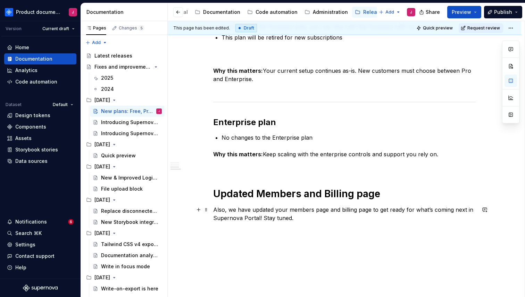
click at [326, 221] on p "Also, we have updated your members page and billing page to get ready for what’…" at bounding box center [344, 214] width 262 height 17
click at [314, 220] on p "Also, we have updated your members page and billing page to get ready for what’…" at bounding box center [344, 214] width 262 height 17
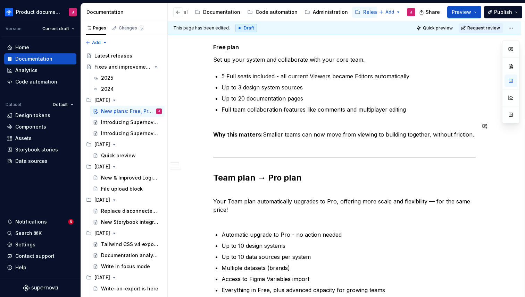
scroll to position [0, 0]
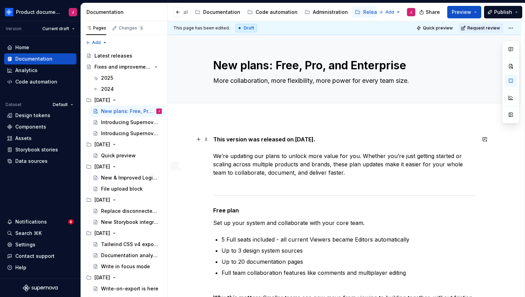
click at [324, 185] on p "This version was released on September 29, 2025. We’re updating our plans to un…" at bounding box center [344, 160] width 262 height 50
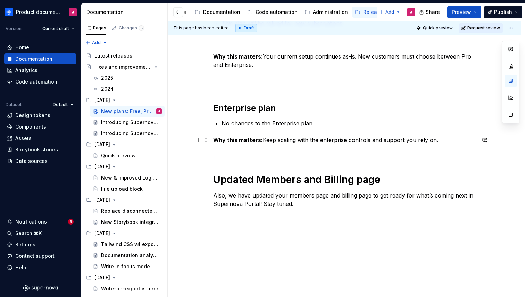
scroll to position [735, 0]
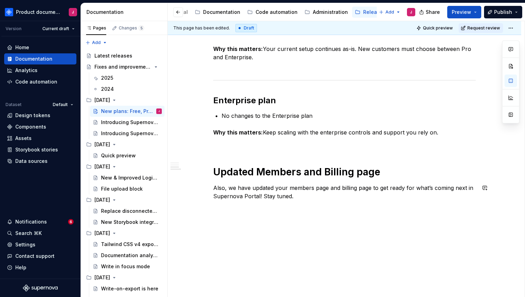
click at [287, 219] on div "This page has been edited. Draft Quick preview Request review New plans: Free, …" at bounding box center [346, 159] width 357 height 276
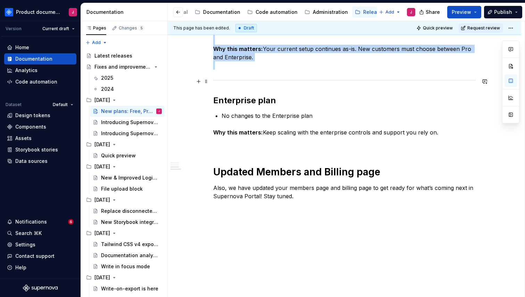
click at [233, 82] on div at bounding box center [344, 80] width 262 height 5
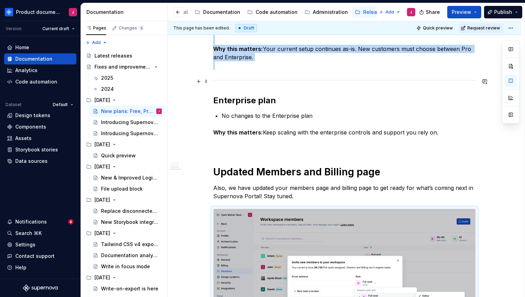
click at [220, 80] on div at bounding box center [344, 80] width 262 height 5
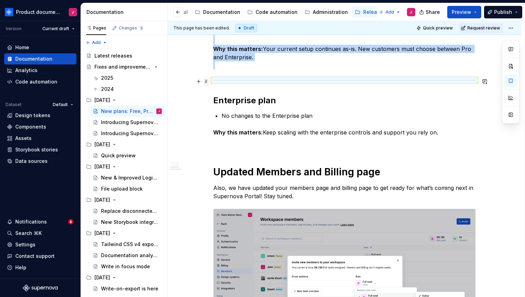
click at [208, 82] on span at bounding box center [206, 82] width 6 height 10
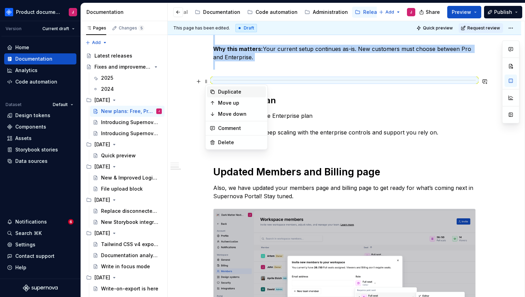
click at [218, 91] on div "Duplicate" at bounding box center [240, 91] width 45 height 7
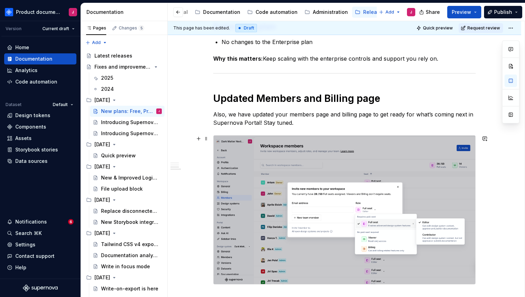
scroll to position [810, 0]
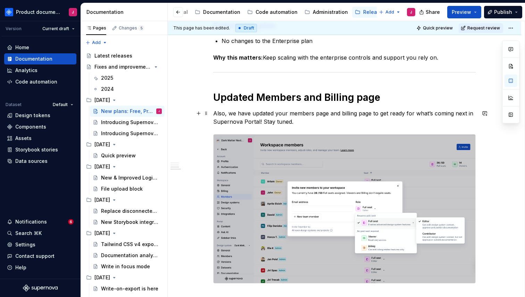
click at [360, 119] on p "Also, we have updated your members page and billing page to get ready for what’…" at bounding box center [344, 117] width 262 height 17
drag, startPoint x: 358, startPoint y: 118, endPoint x: 245, endPoint y: 124, distance: 112.9
click at [245, 123] on p "Also, we have updated your members page and billing page to get ready for what’…" at bounding box center [344, 117] width 262 height 17
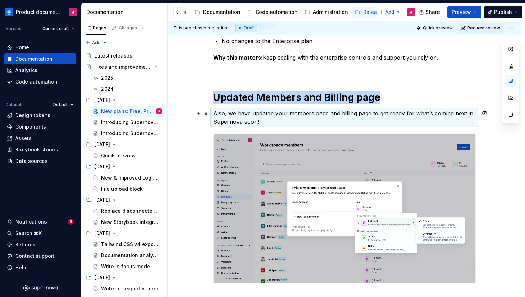
click at [270, 121] on p "Also, we have updated your members page and billing page to get ready for what’…" at bounding box center [344, 117] width 262 height 17
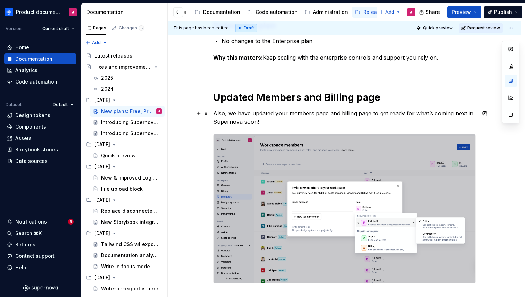
click at [270, 121] on p "Also, we have updated your members page and billing page to get ready for what’…" at bounding box center [344, 117] width 262 height 17
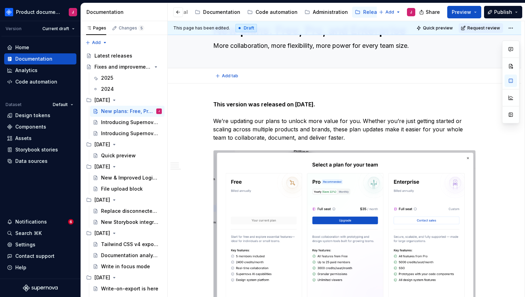
scroll to position [0, 0]
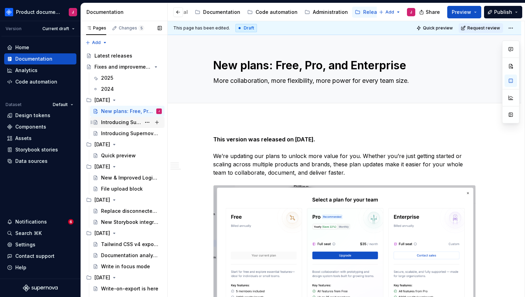
click at [117, 124] on div "Introducing Supernova Relay" at bounding box center [121, 122] width 40 height 7
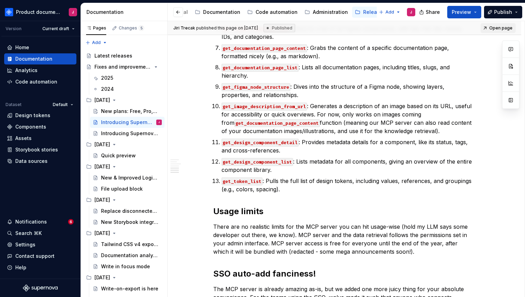
scroll to position [1335, 0]
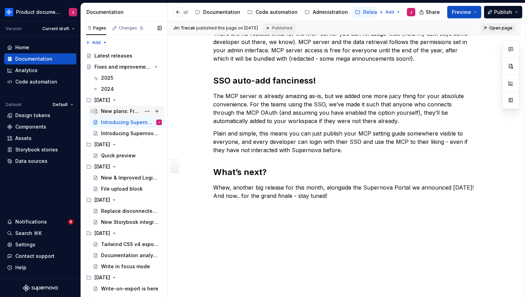
click at [125, 111] on div "New plans: Free, Pro, and Enterprise" at bounding box center [121, 111] width 40 height 7
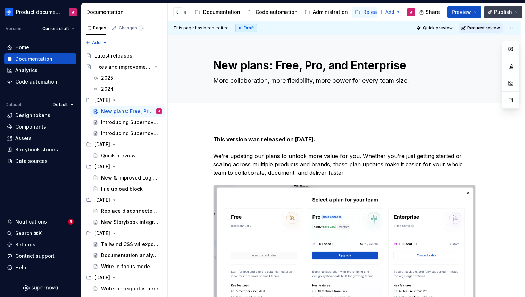
click at [510, 9] on span "Publish" at bounding box center [503, 12] width 18 height 7
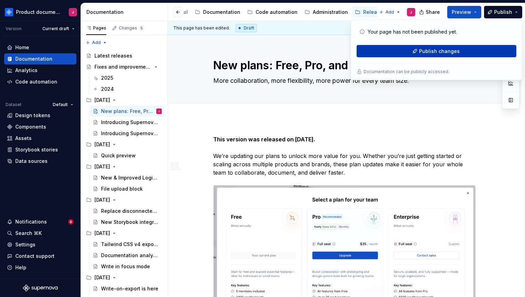
click at [456, 51] on span "Publish changes" at bounding box center [439, 51] width 41 height 7
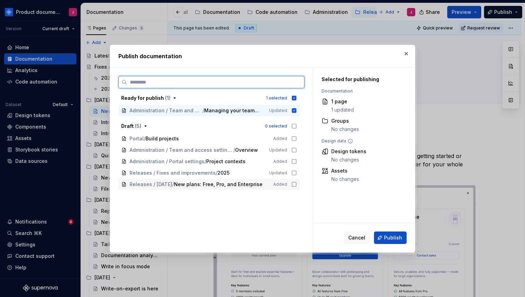
click at [297, 185] on icon at bounding box center [294, 185] width 6 height 6
click at [296, 111] on icon at bounding box center [294, 110] width 5 height 5
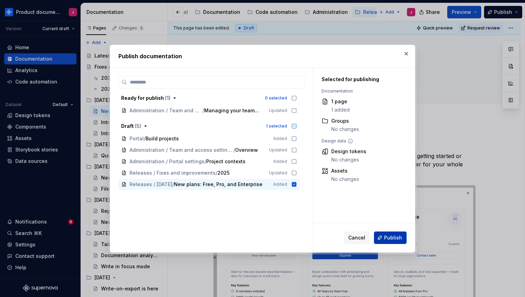
click at [391, 239] on span "Publish" at bounding box center [393, 238] width 18 height 7
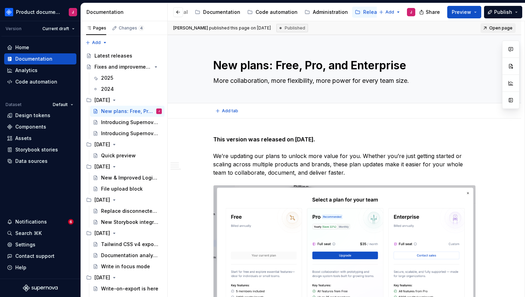
type textarea "*"
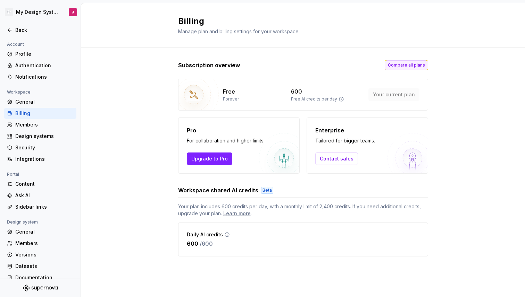
click at [417, 65] on span "Compare all plans" at bounding box center [406, 65] width 37 height 6
click at [35, 125] on div "Members" at bounding box center [44, 124] width 58 height 7
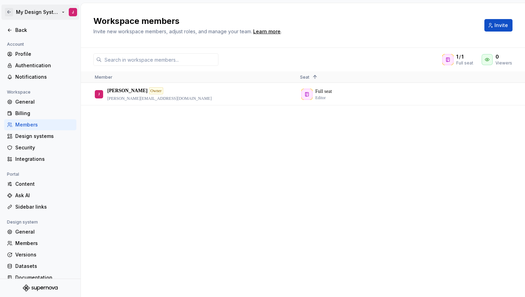
click at [49, 11] on html "C- My Design System J Back Account Profile Authentication Notifications Workspa…" at bounding box center [262, 148] width 525 height 297
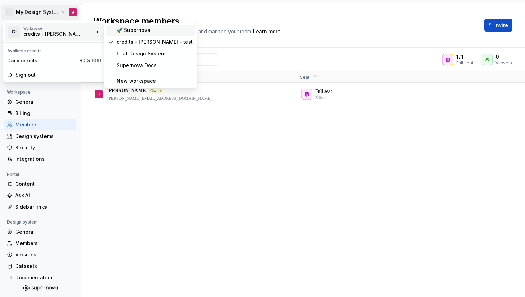
click at [148, 32] on div "🚀 Supernova" at bounding box center [155, 30] width 76 height 7
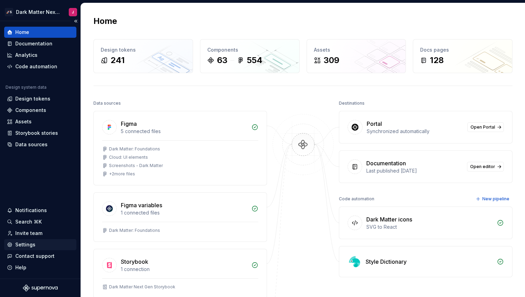
click at [32, 243] on div "Settings" at bounding box center [25, 244] width 20 height 7
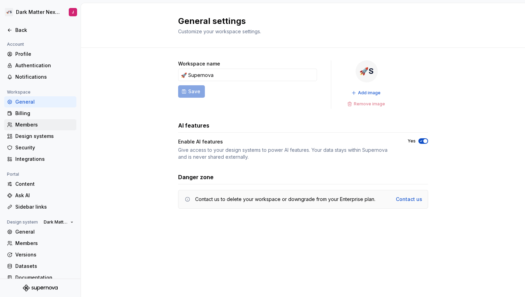
click at [36, 128] on div "Members" at bounding box center [44, 124] width 58 height 7
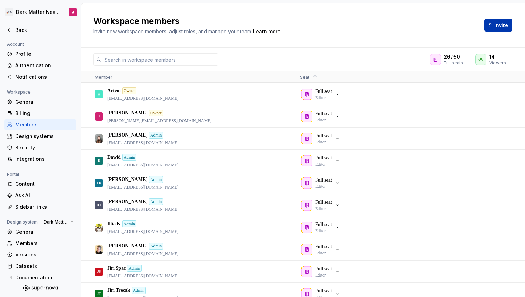
click at [501, 20] on button "Invite" at bounding box center [498, 25] width 28 height 12
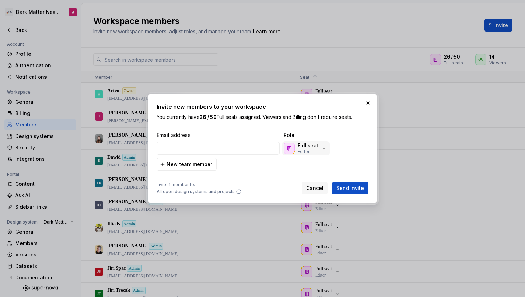
click at [307, 150] on p "Editor" at bounding box center [303, 152] width 12 height 6
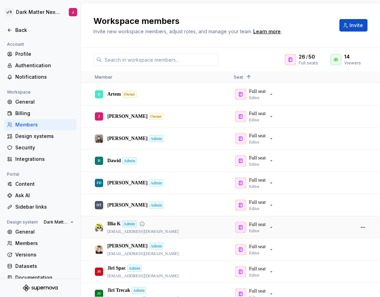
click at [135, 231] on p "illia@supernova.io" at bounding box center [142, 232] width 71 height 6
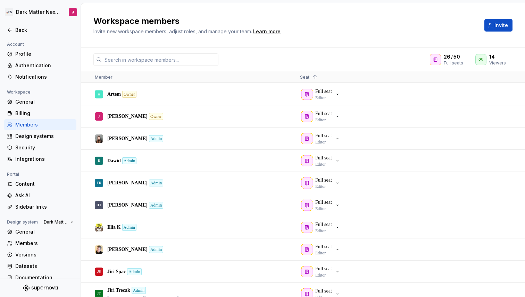
click at [523, 19] on div "Workspace members Invite new workspace members, adjust roles, and manage your t…" at bounding box center [303, 25] width 444 height 45
click at [504, 27] on span "Invite" at bounding box center [501, 25] width 14 height 7
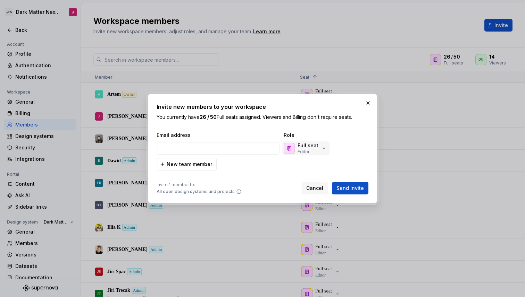
click at [322, 151] on icon "button" at bounding box center [324, 149] width 6 height 6
